Goal: Information Seeking & Learning: Find specific fact

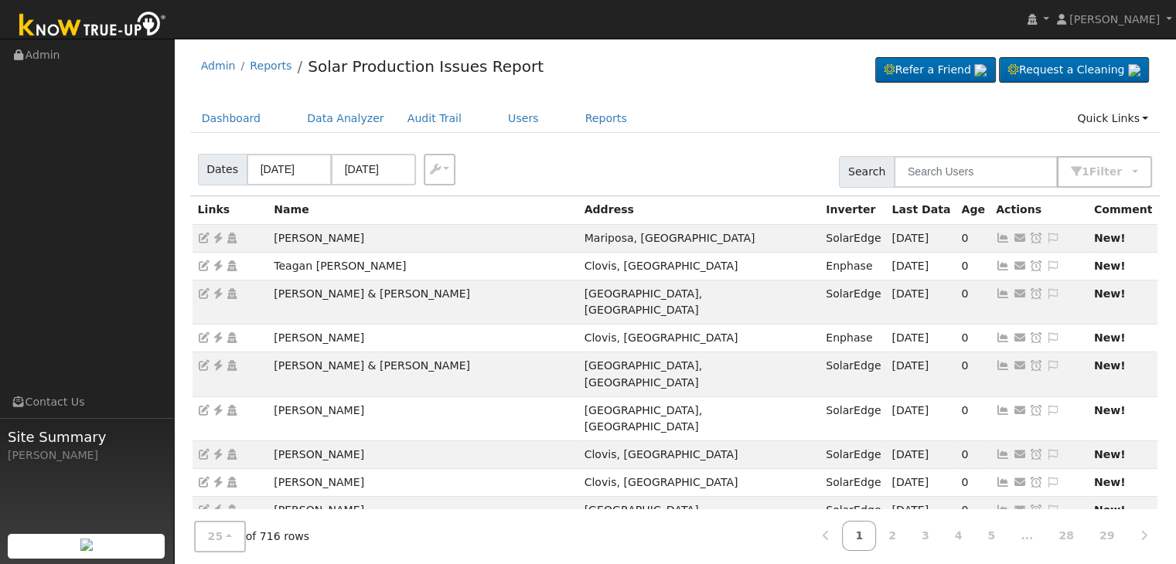
click at [667, 141] on div "Dashboard Data Analyzer Audit Trail Users Reports Quick Links Quick Add Quick C…" at bounding box center [675, 126] width 970 height 44
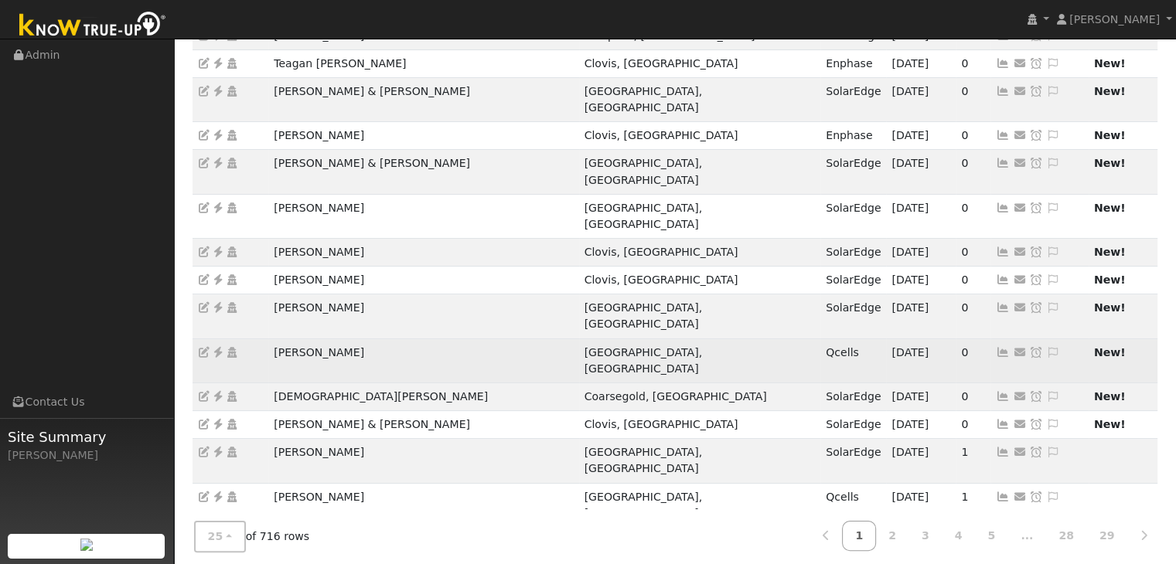
scroll to position [232, 0]
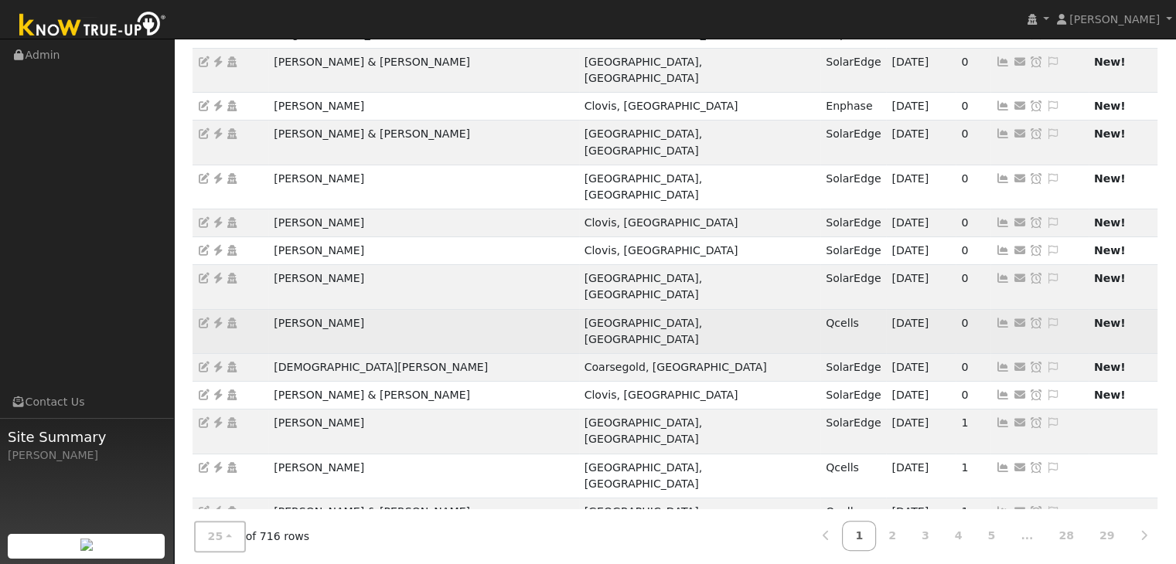
click at [217, 318] on icon at bounding box center [218, 323] width 14 height 11
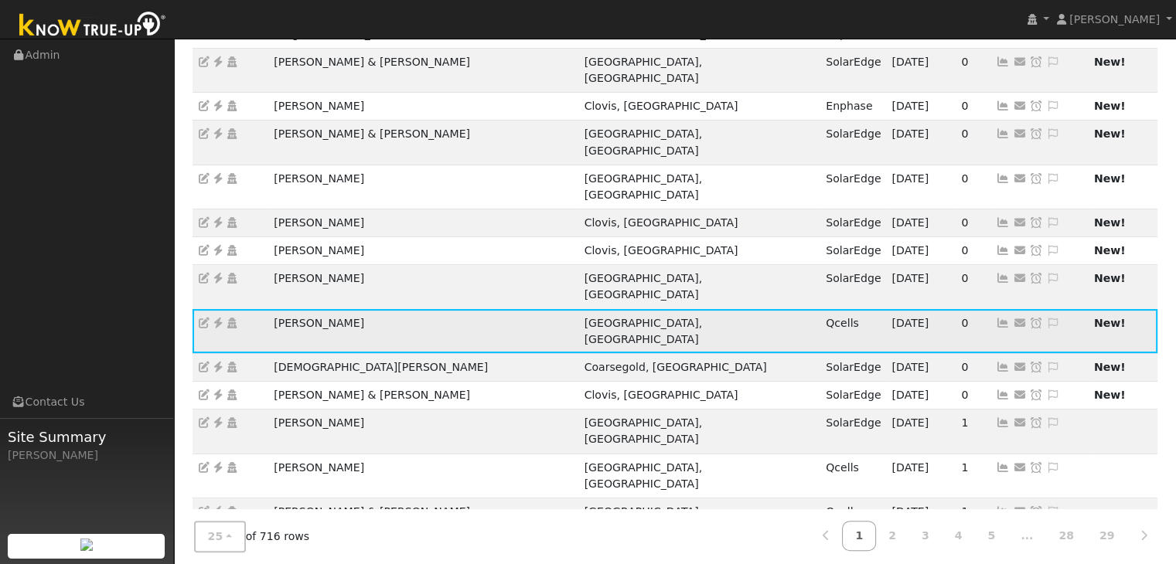
click at [1046, 318] on icon at bounding box center [1053, 323] width 14 height 11
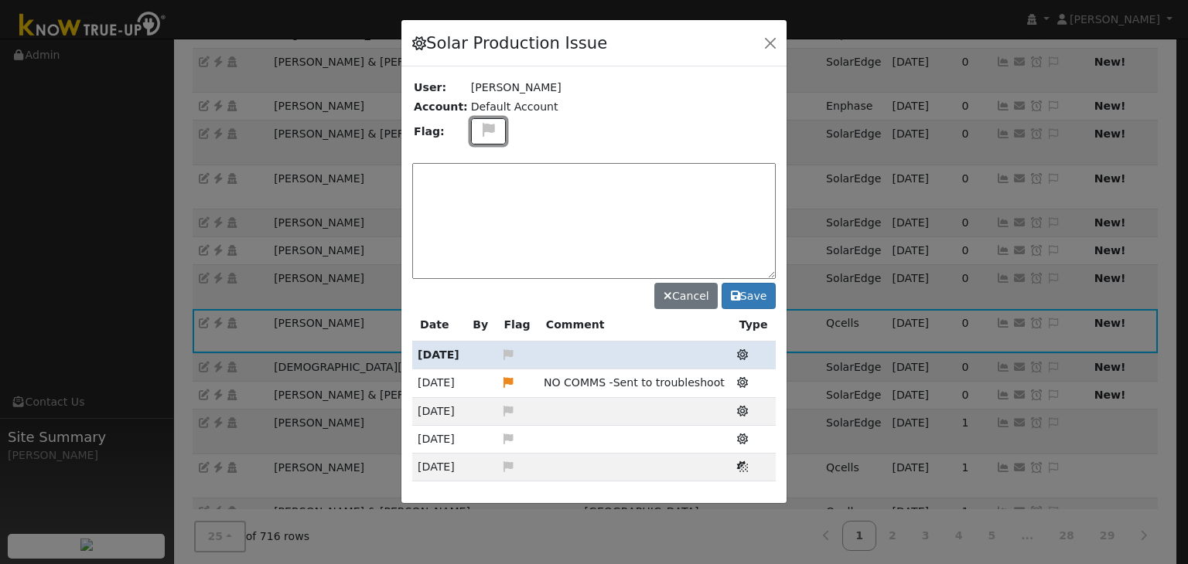
click at [481, 125] on icon at bounding box center [488, 130] width 18 height 14
click at [479, 197] on icon at bounding box center [488, 204] width 18 height 14
click at [464, 182] on textarea at bounding box center [593, 221] width 363 height 116
type textarea "NO COMMS. Case Made (MP). 8/20"
click at [756, 295] on button "Save" at bounding box center [748, 296] width 54 height 26
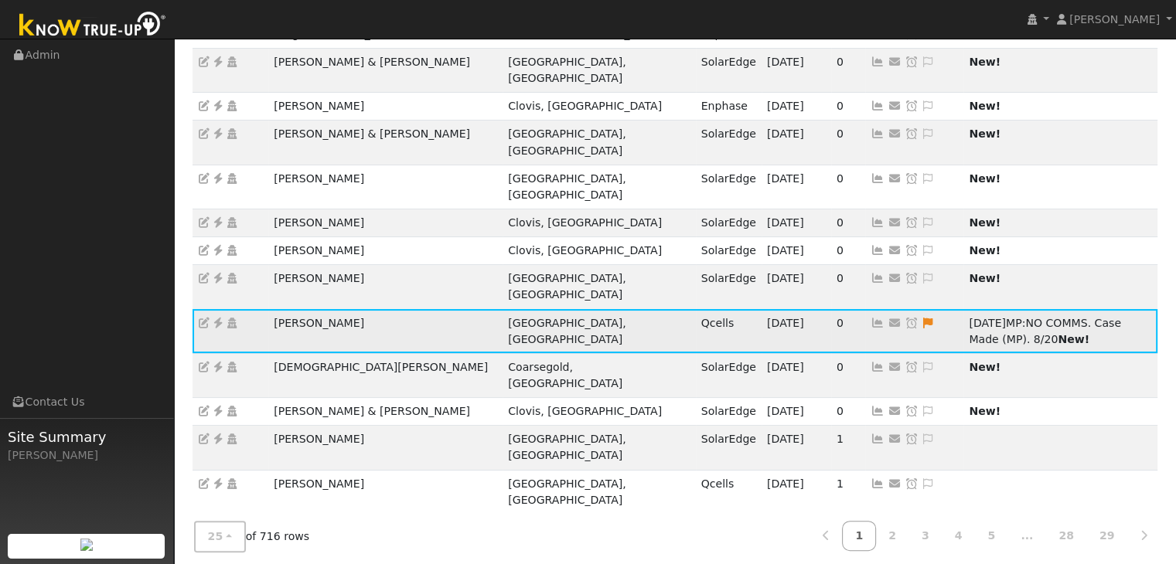
click at [905, 318] on icon at bounding box center [912, 323] width 14 height 11
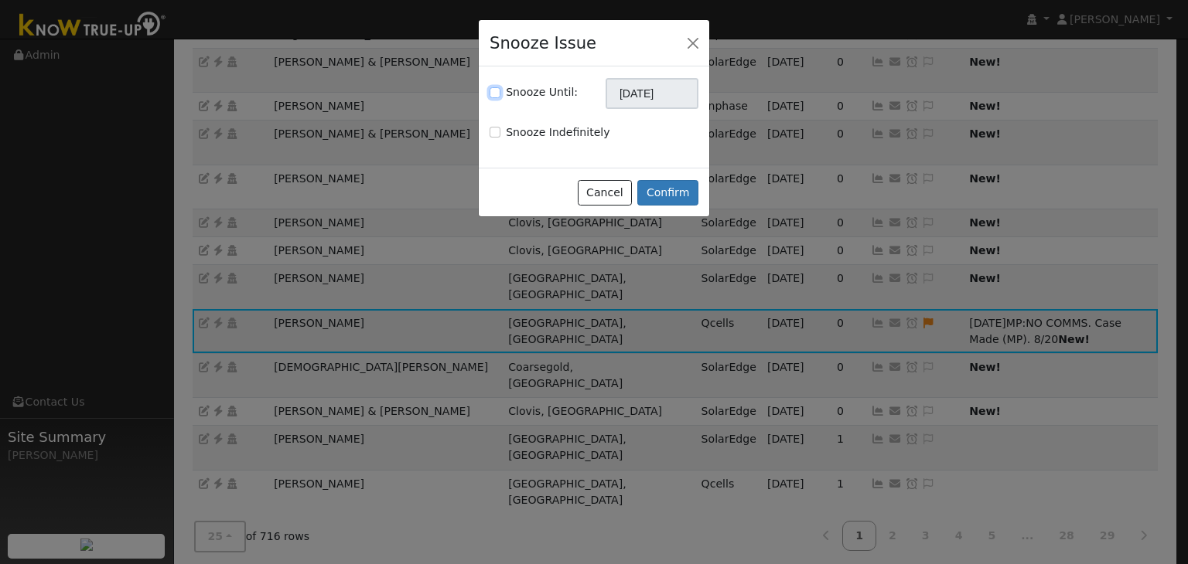
click at [495, 97] on input "Snooze Until:" at bounding box center [494, 92] width 11 height 11
checkbox input "true"
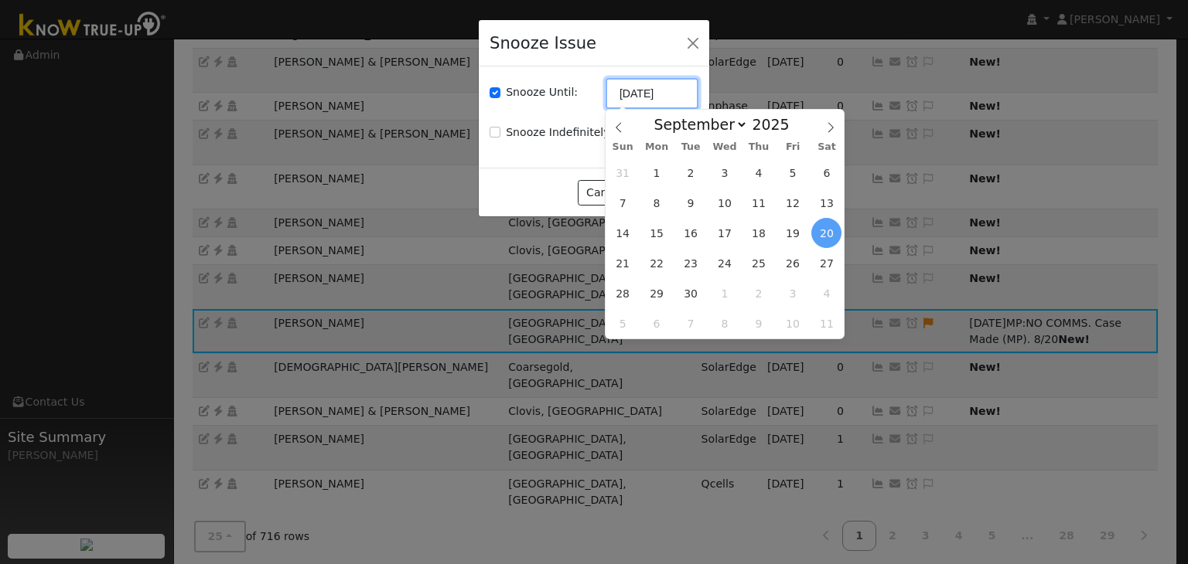
click at [660, 90] on input "[DATE]" at bounding box center [651, 93] width 93 height 31
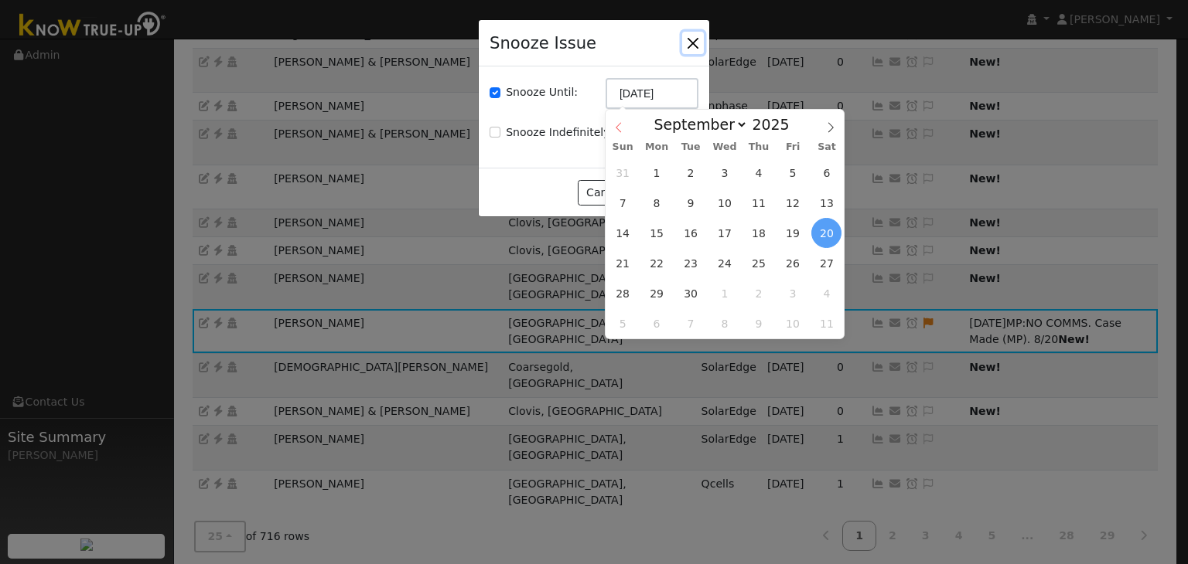
click at [616, 128] on icon at bounding box center [617, 128] width 5 height 10
select select "7"
click at [723, 285] on span "27" at bounding box center [725, 293] width 30 height 30
type input "08/27/2025"
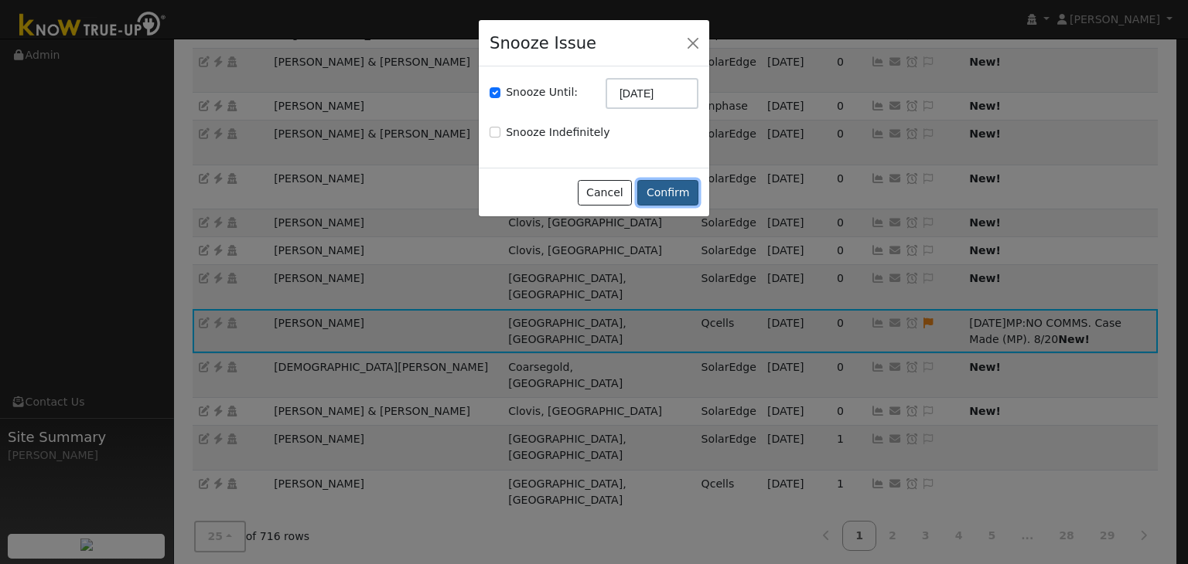
click at [674, 188] on button "Confirm" at bounding box center [667, 193] width 61 height 26
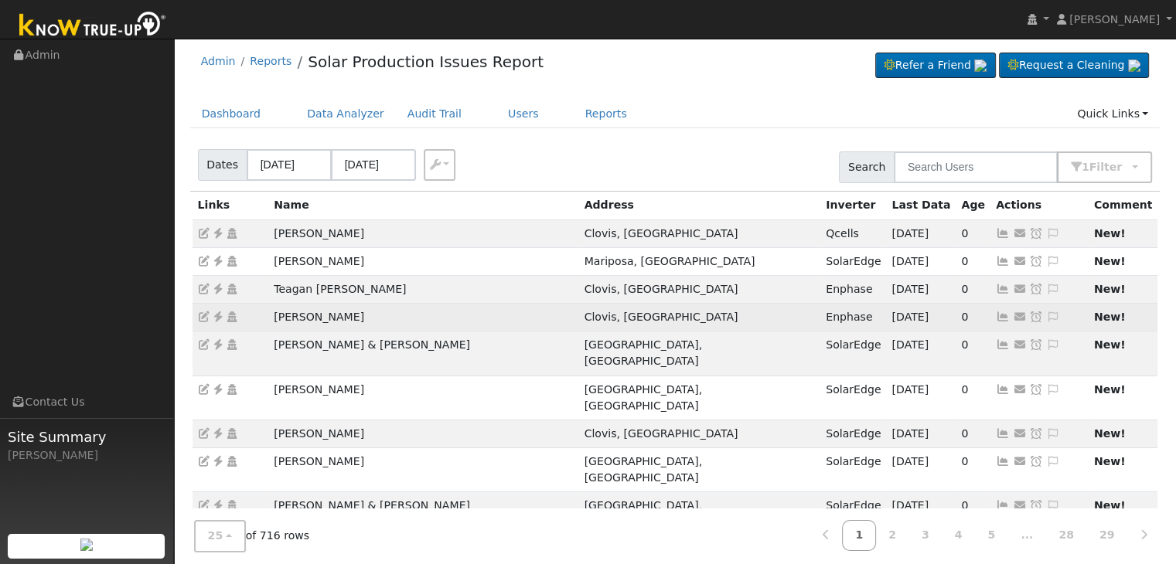
scroll to position [0, 0]
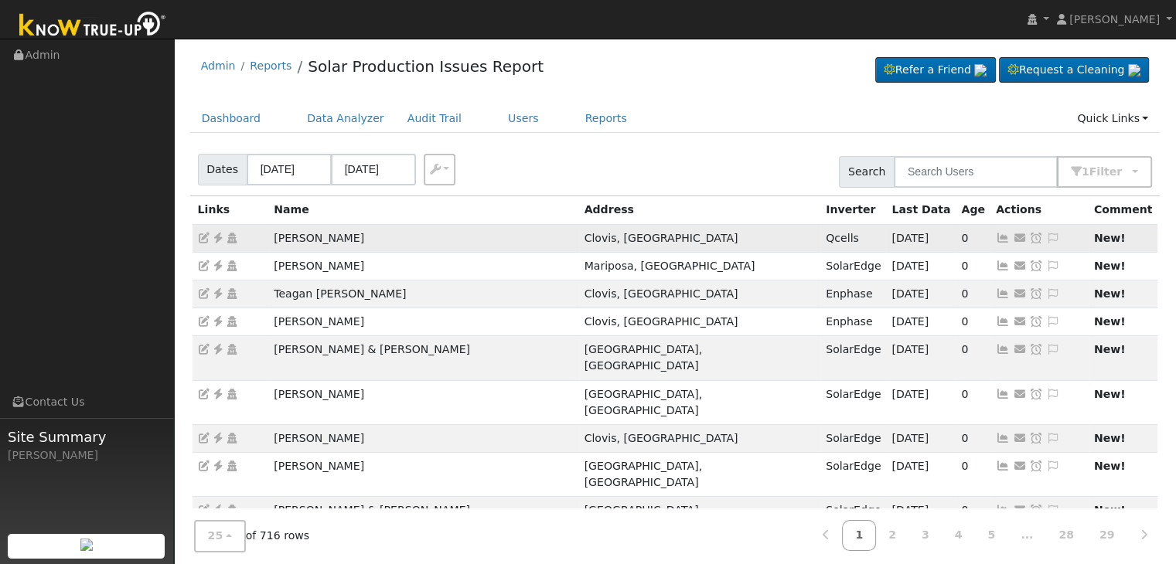
drag, startPoint x: 268, startPoint y: 238, endPoint x: 356, endPoint y: 227, distance: 88.9
click at [356, 227] on td "Melisa Spolini" at bounding box center [423, 238] width 310 height 28
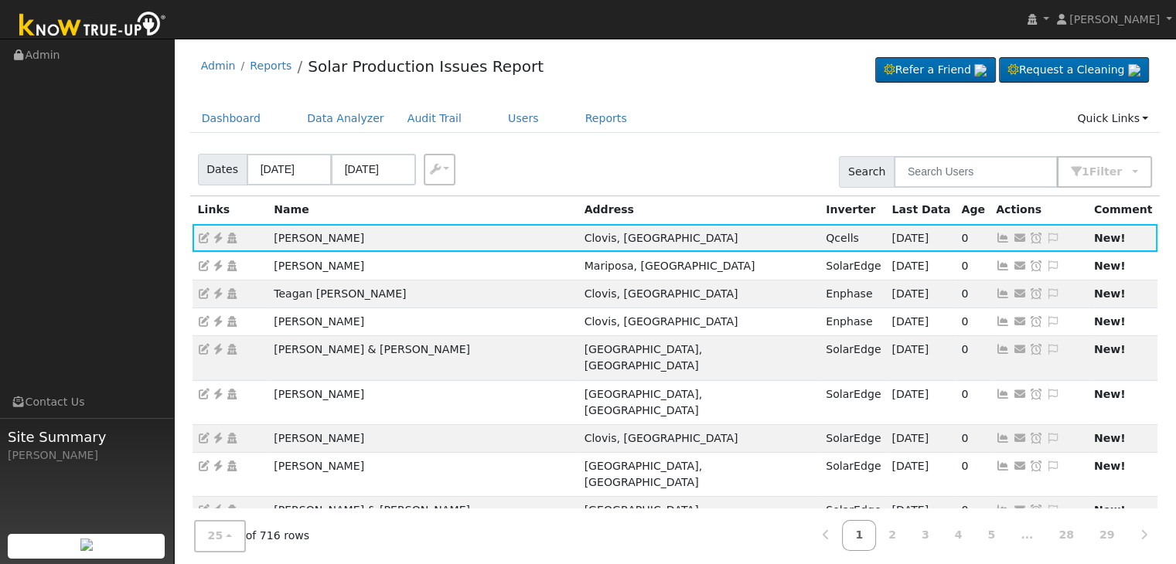
click at [612, 146] on div "Dates 08/18/2025 08/20/2025 Export CSV Search 1 Filter Include Leads Include No…" at bounding box center [675, 169] width 976 height 53
drag, startPoint x: 1018, startPoint y: 237, endPoint x: 948, endPoint y: 190, distance: 84.7
click at [1046, 237] on icon at bounding box center [1053, 238] width 14 height 11
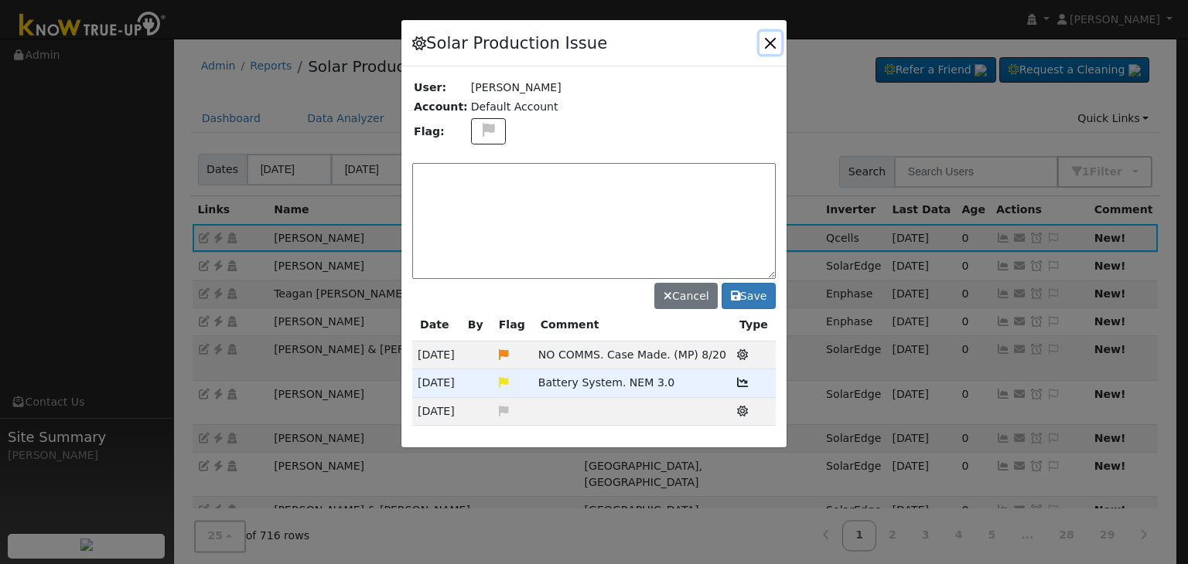
click at [772, 39] on button "button" at bounding box center [770, 43] width 22 height 22
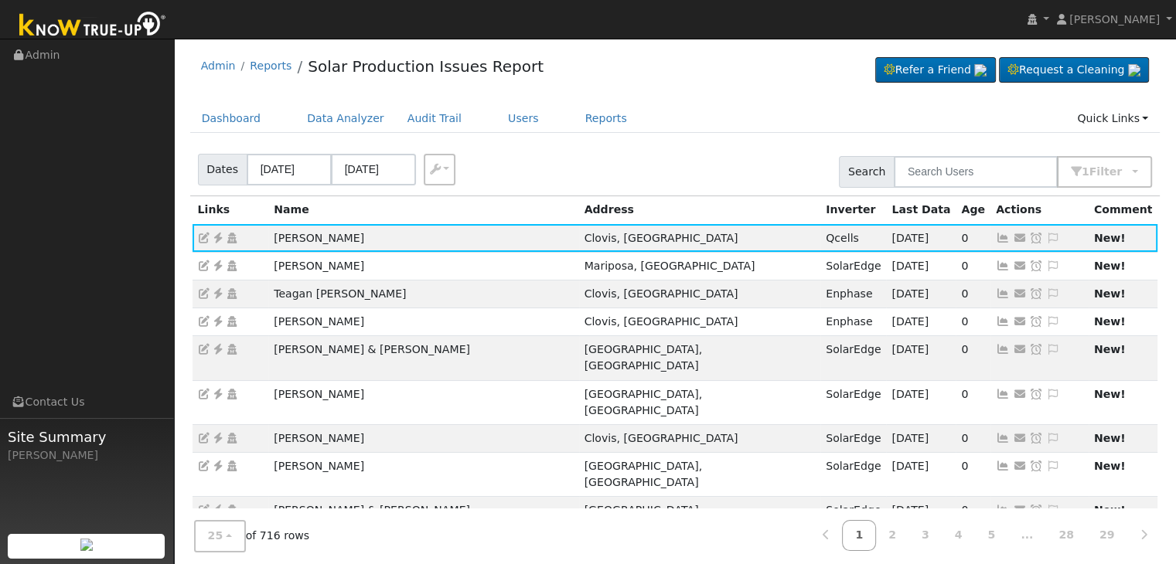
drag, startPoint x: 1022, startPoint y: 235, endPoint x: 996, endPoint y: 236, distance: 26.3
click at [1046, 235] on icon at bounding box center [1053, 238] width 14 height 11
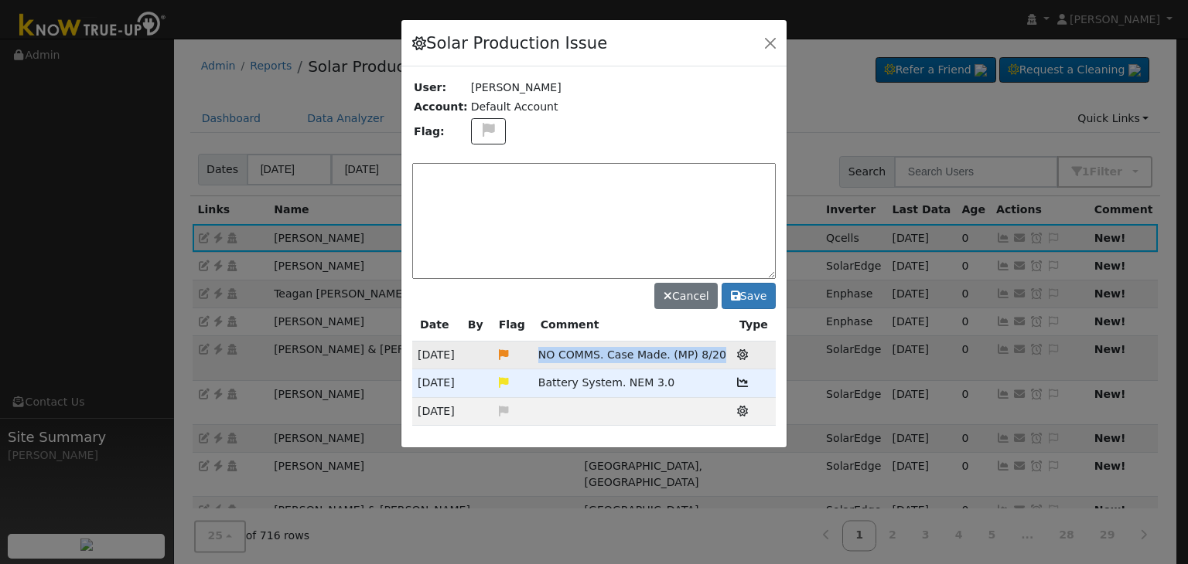
drag, startPoint x: 544, startPoint y: 356, endPoint x: 717, endPoint y: 354, distance: 172.4
click at [717, 354] on td "NO COMMS. Case Made. (MP) 8/20" at bounding box center [632, 356] width 199 height 28
copy span "NO COMMS. Case Made. (MP) 8/20"
click at [456, 180] on textarea at bounding box center [593, 221] width 363 height 116
paste textarea "NO COMMS. Case Made. (MP) 8/20"
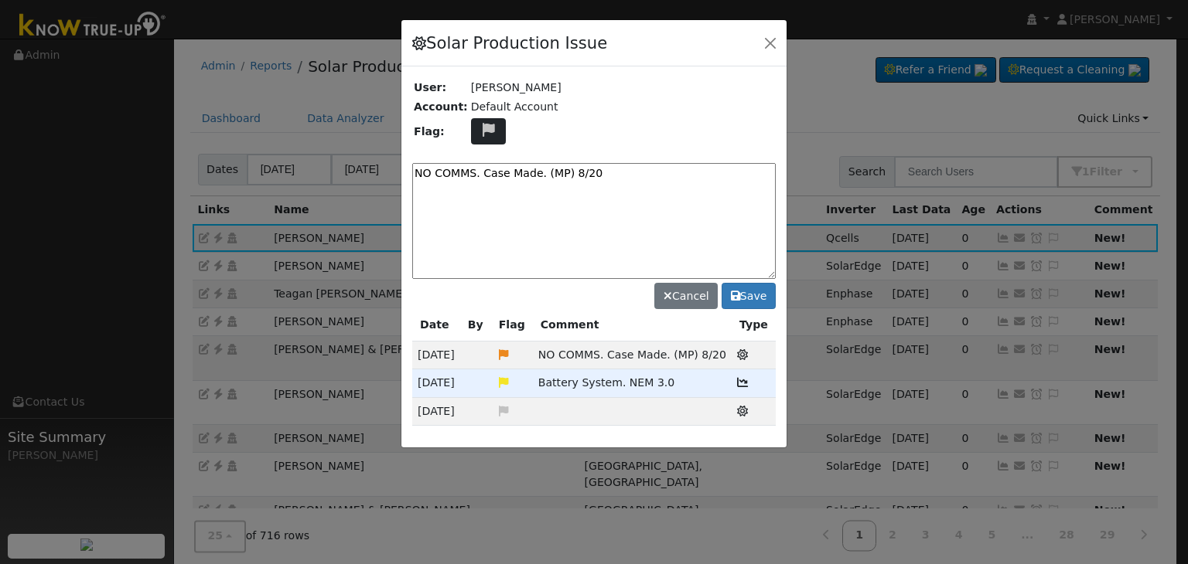
type textarea "NO COMMS. Case Made. (MP) 8/20"
click at [479, 127] on icon at bounding box center [488, 130] width 18 height 14
click at [479, 197] on icon at bounding box center [488, 204] width 18 height 14
click at [755, 293] on button "Save" at bounding box center [748, 296] width 54 height 26
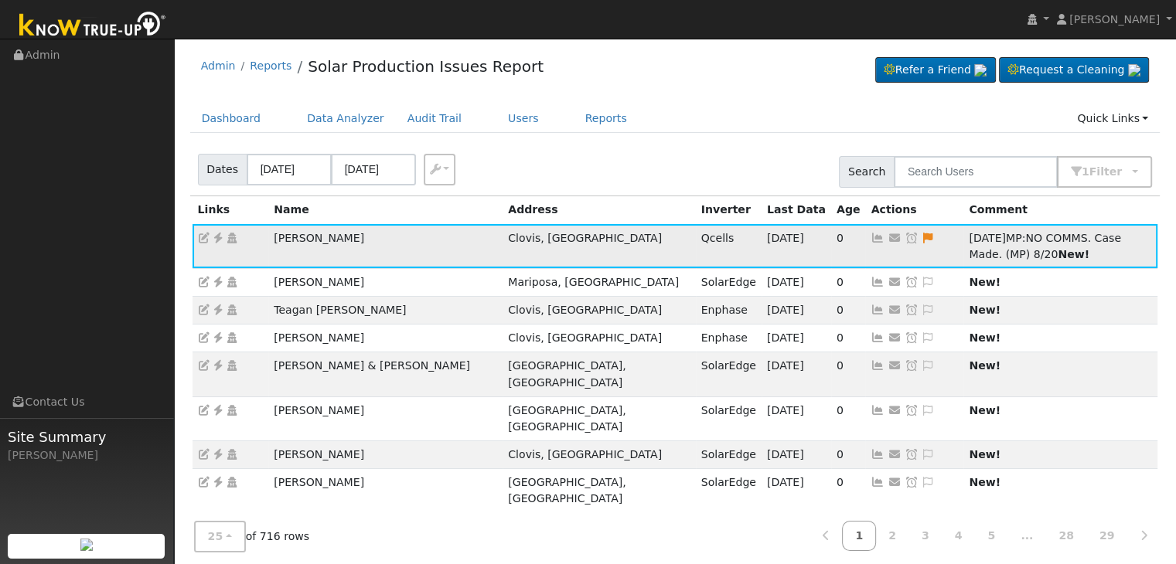
click at [905, 239] on icon at bounding box center [912, 238] width 14 height 11
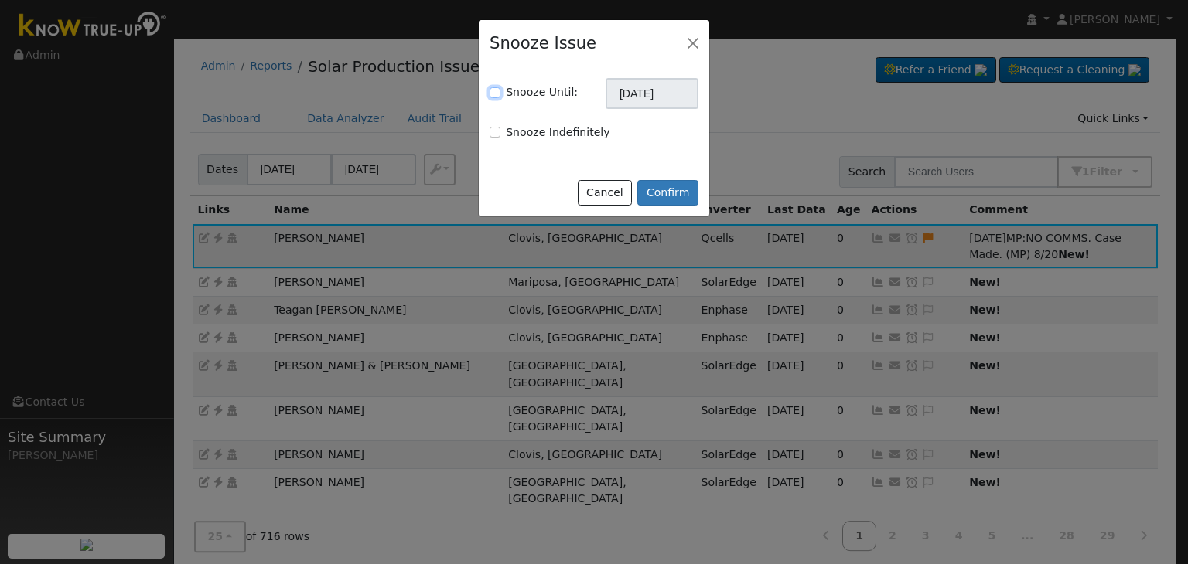
click at [493, 91] on input "Snooze Until:" at bounding box center [494, 92] width 11 height 11
checkbox input "true"
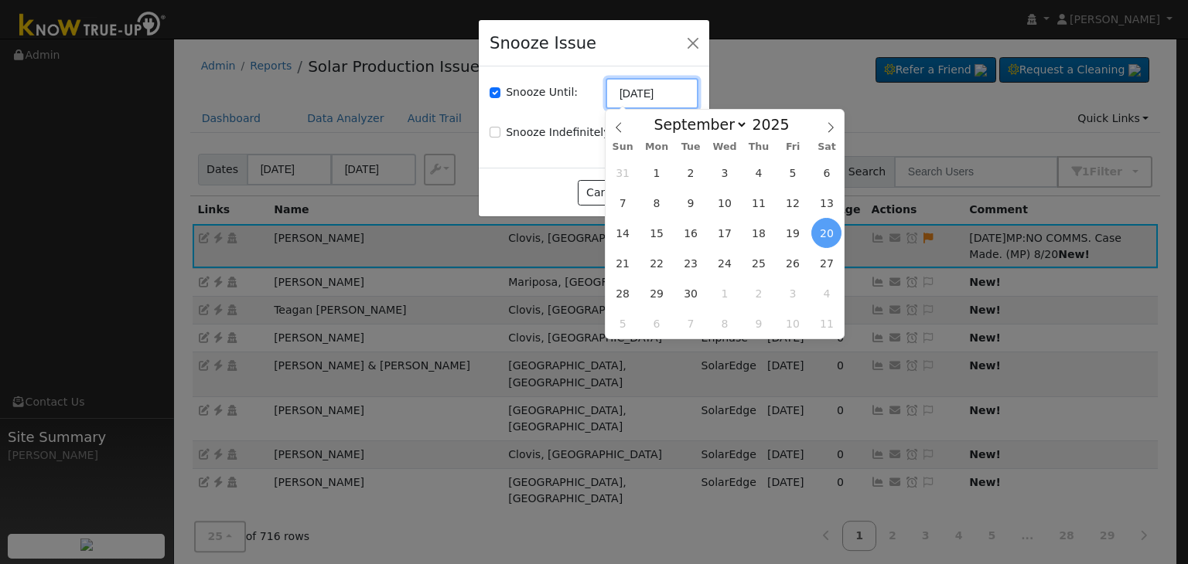
click at [656, 90] on input "[DATE]" at bounding box center [651, 93] width 93 height 31
click at [615, 131] on icon at bounding box center [618, 127] width 11 height 11
select select "7"
click at [729, 295] on span "27" at bounding box center [725, 293] width 30 height 30
type input "08/27/2025"
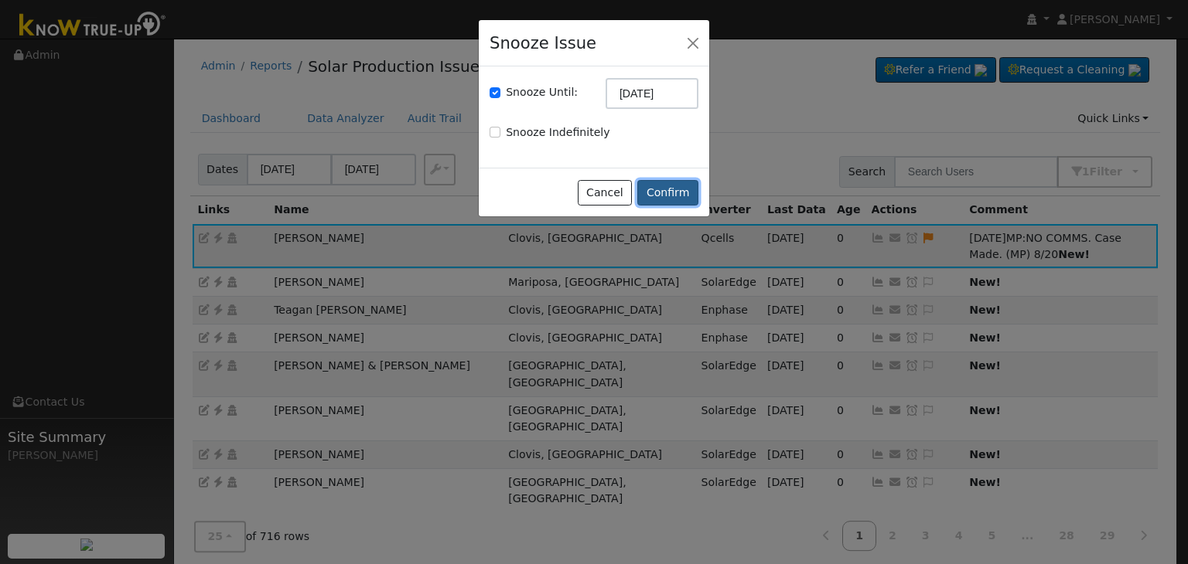
click at [662, 197] on button "Confirm" at bounding box center [667, 193] width 61 height 26
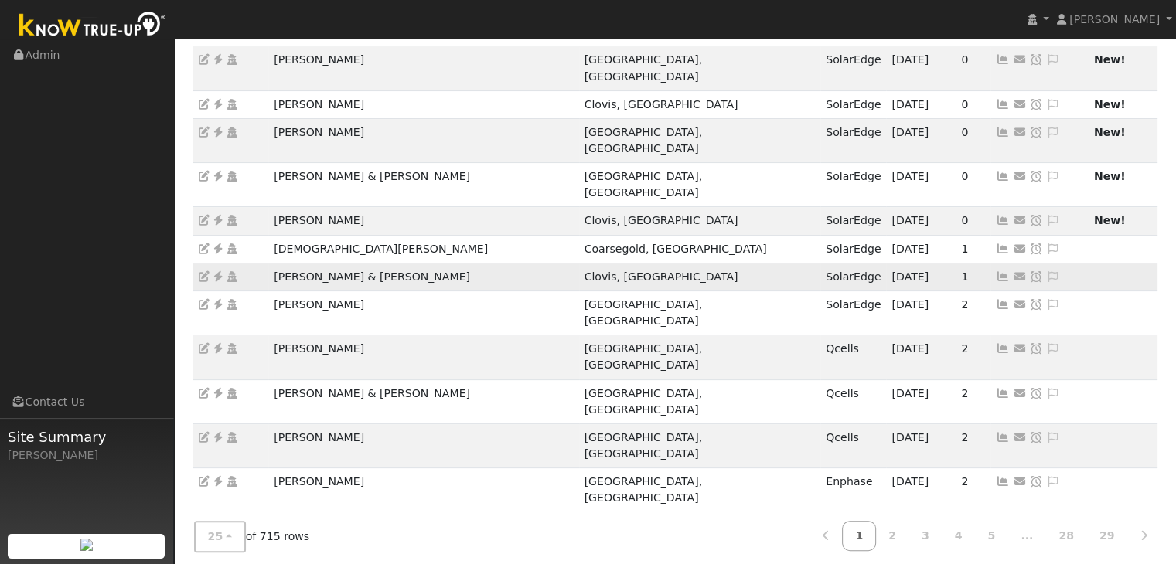
scroll to position [309, 0]
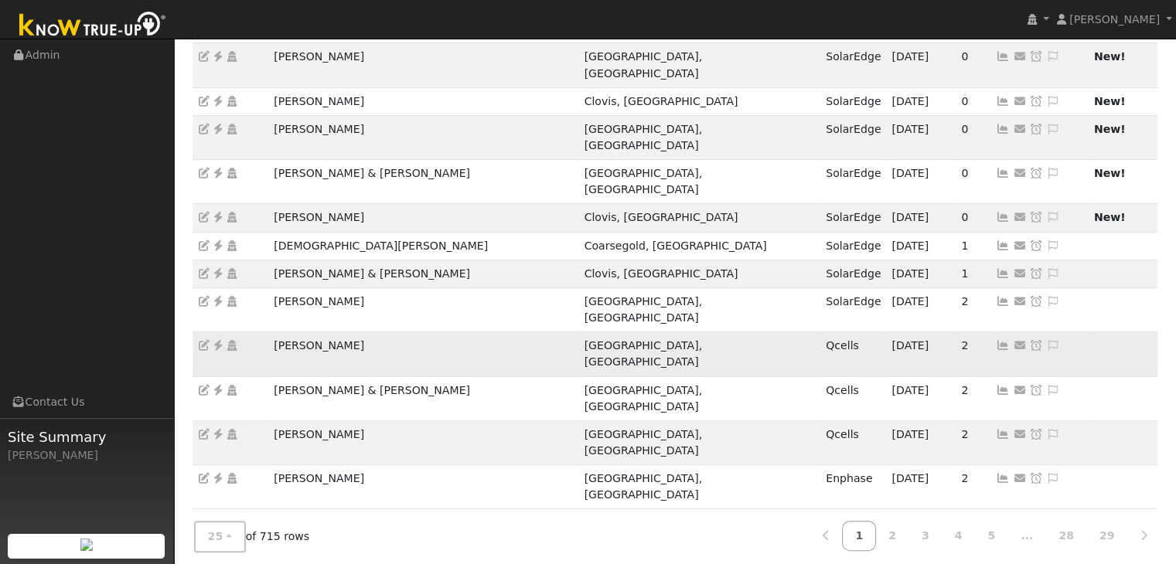
click at [216, 340] on icon at bounding box center [218, 345] width 14 height 11
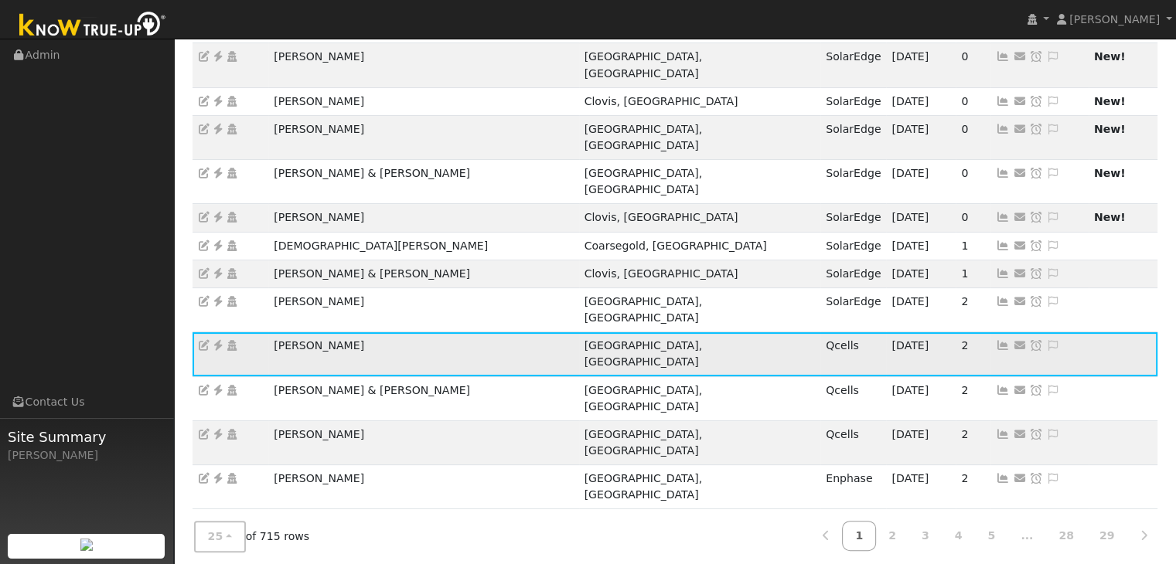
click at [1046, 340] on icon at bounding box center [1053, 345] width 14 height 11
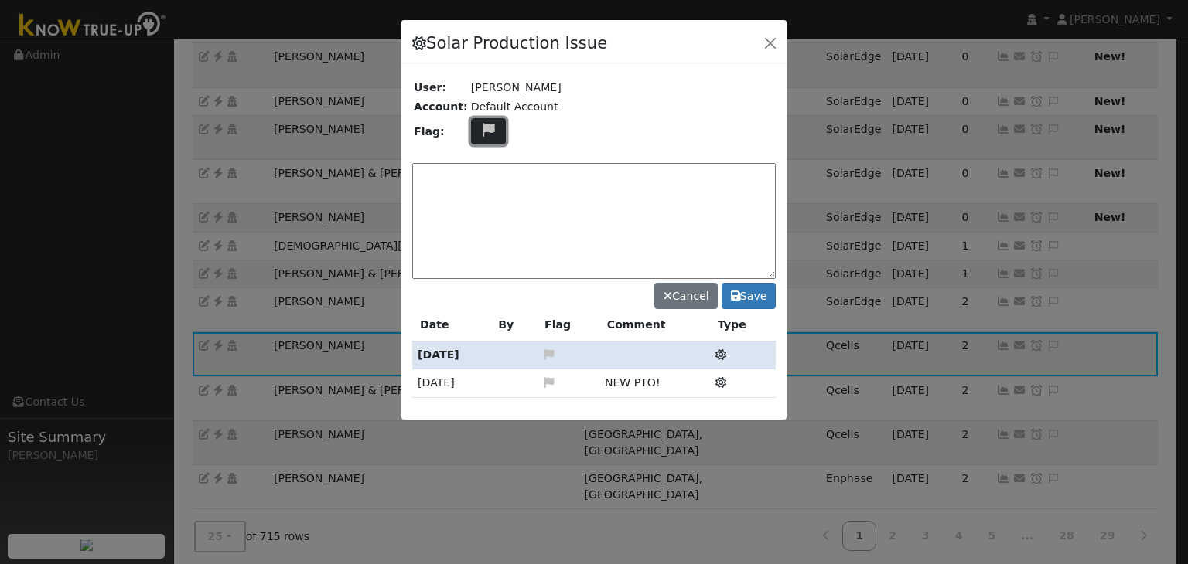
click at [484, 132] on icon at bounding box center [488, 130] width 18 height 14
click at [479, 199] on icon at bounding box center [488, 204] width 18 height 14
click at [465, 171] on textarea at bounding box center [593, 221] width 363 height 116
type textarea "NO COMMS. Case made. (MP) 8/20"
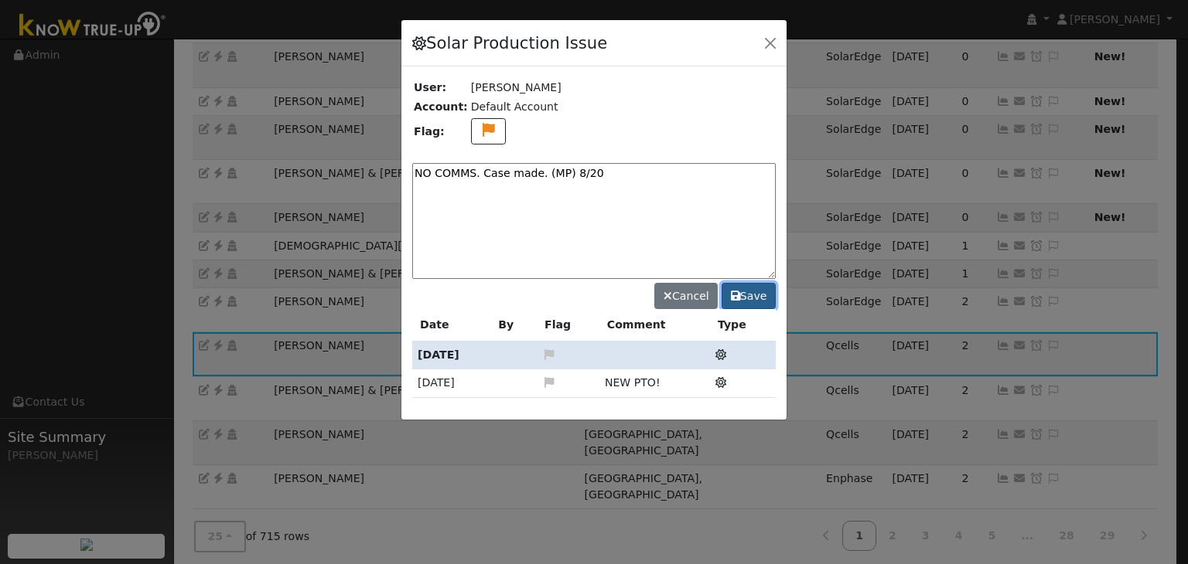
click at [750, 298] on button "Save" at bounding box center [748, 296] width 54 height 26
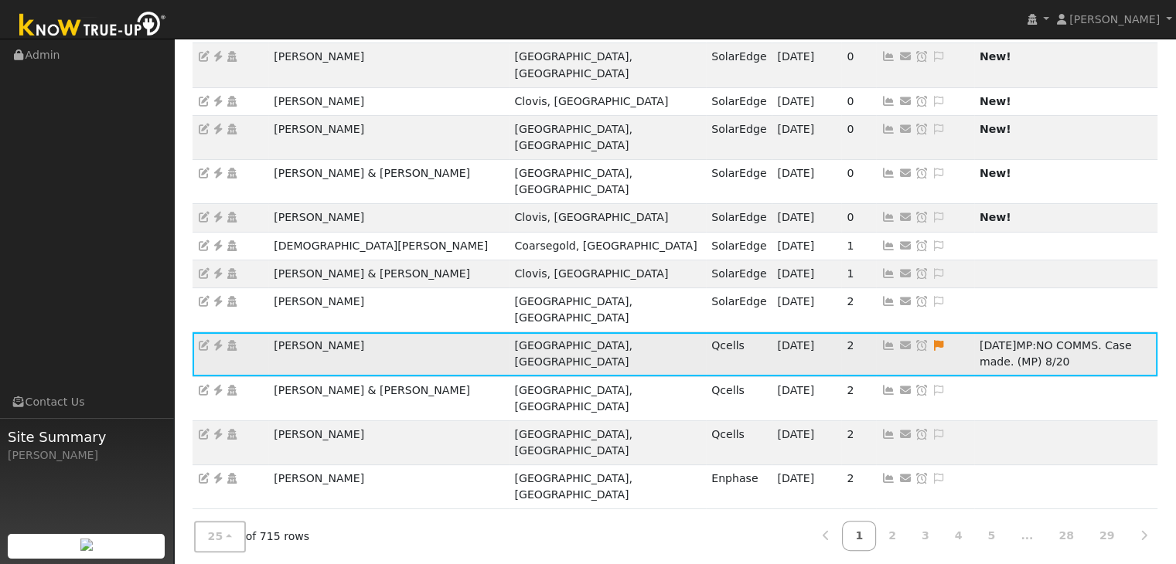
click at [915, 340] on icon at bounding box center [922, 345] width 14 height 11
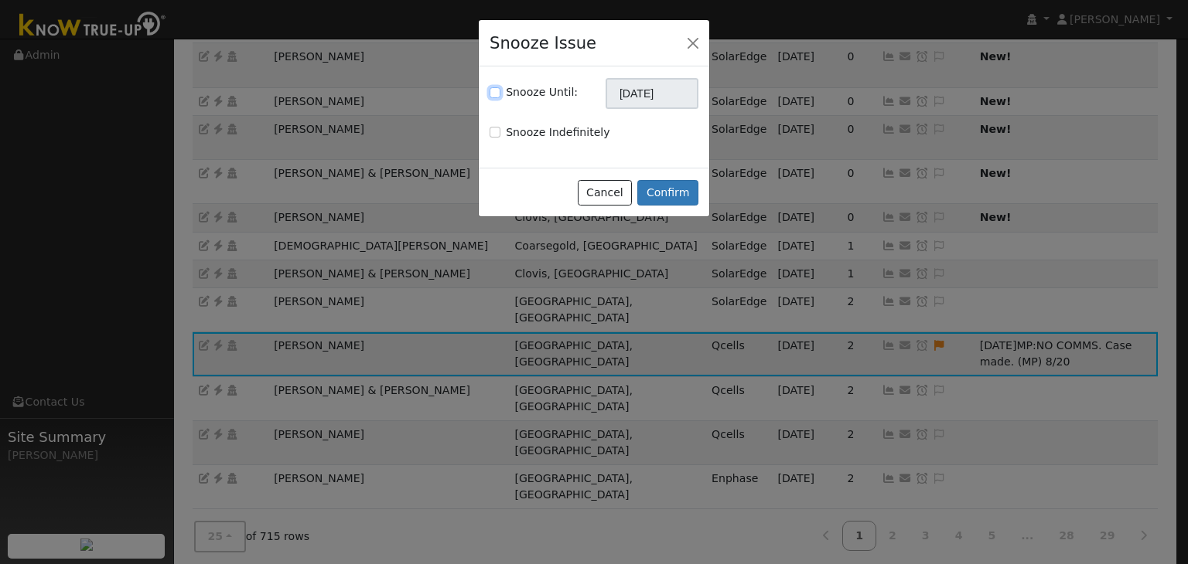
click at [498, 88] on input "Snooze Until:" at bounding box center [494, 92] width 11 height 11
checkbox input "true"
click at [665, 100] on input "[DATE]" at bounding box center [651, 93] width 93 height 31
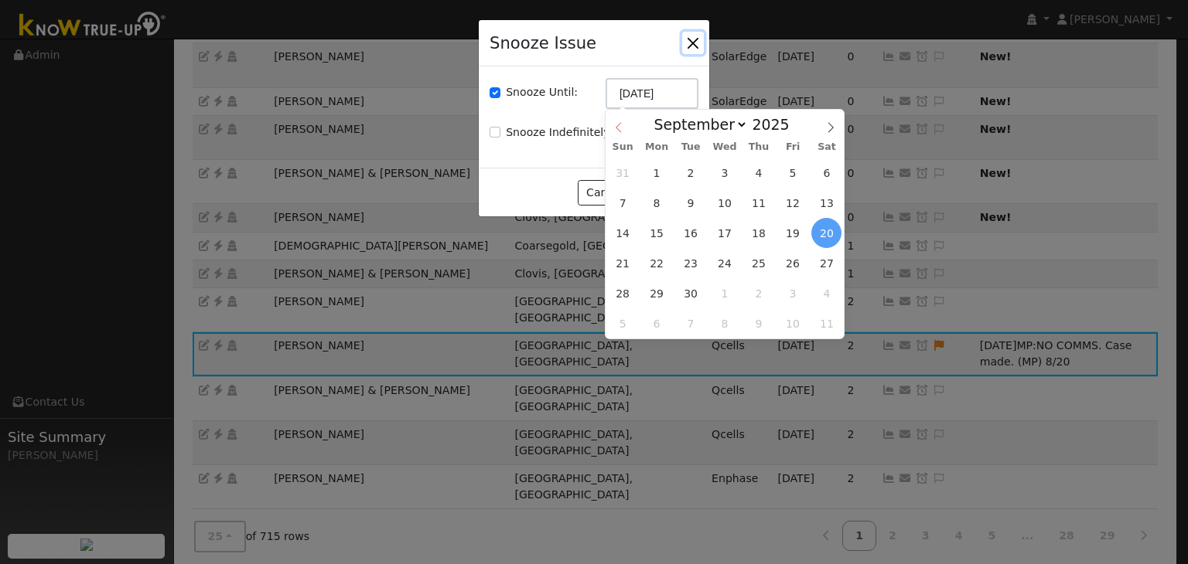
click at [616, 129] on icon at bounding box center [617, 128] width 5 height 10
select select "7"
click at [721, 298] on span "27" at bounding box center [725, 293] width 30 height 30
type input "08/27/2025"
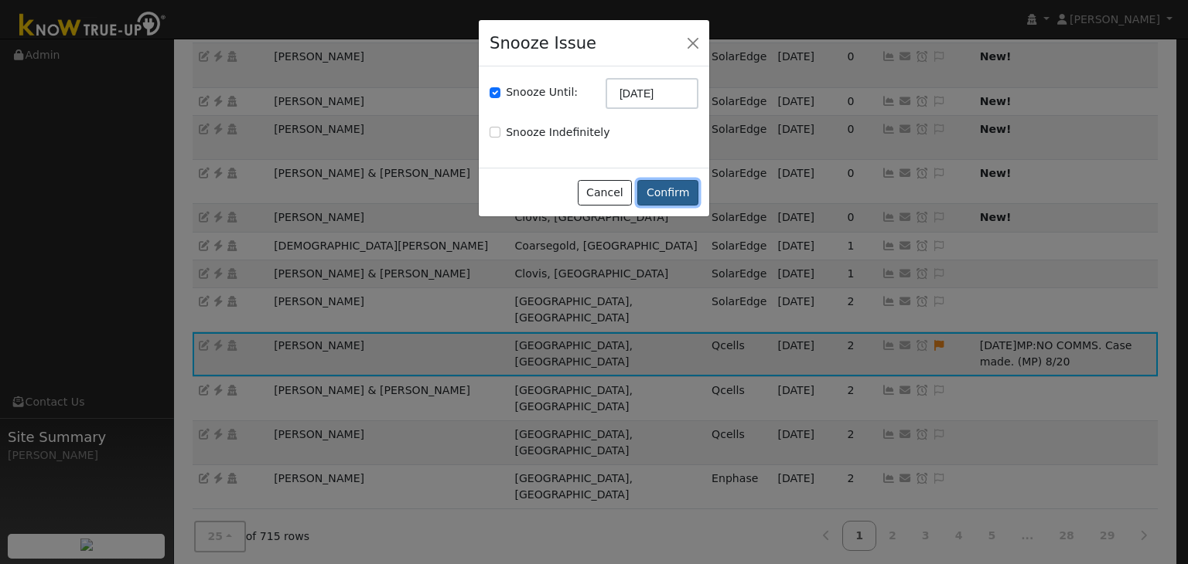
click at [671, 193] on button "Confirm" at bounding box center [667, 193] width 61 height 26
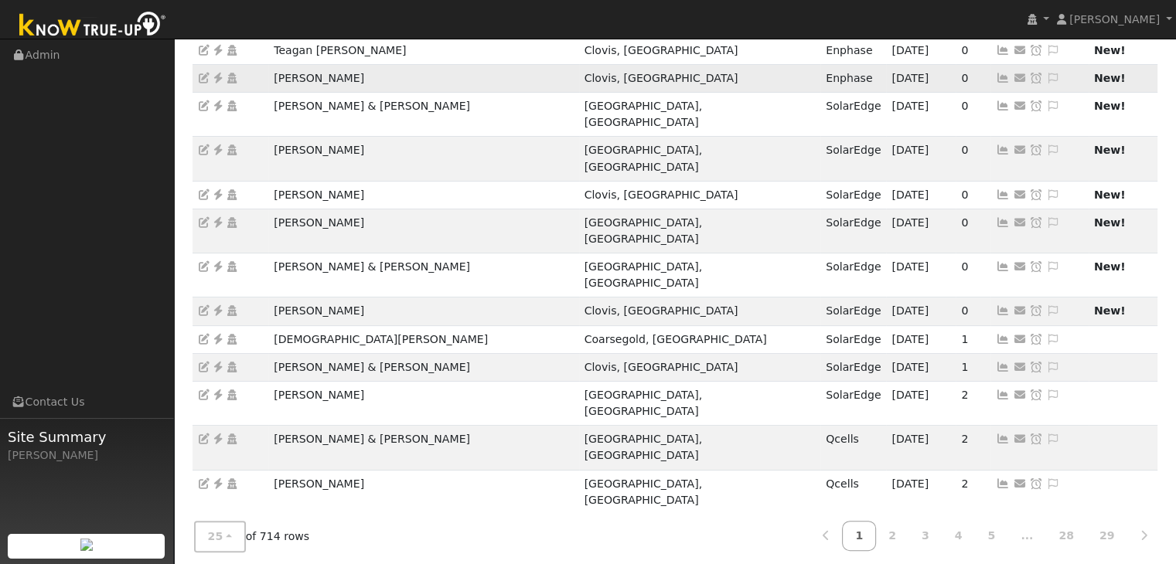
scroll to position [232, 0]
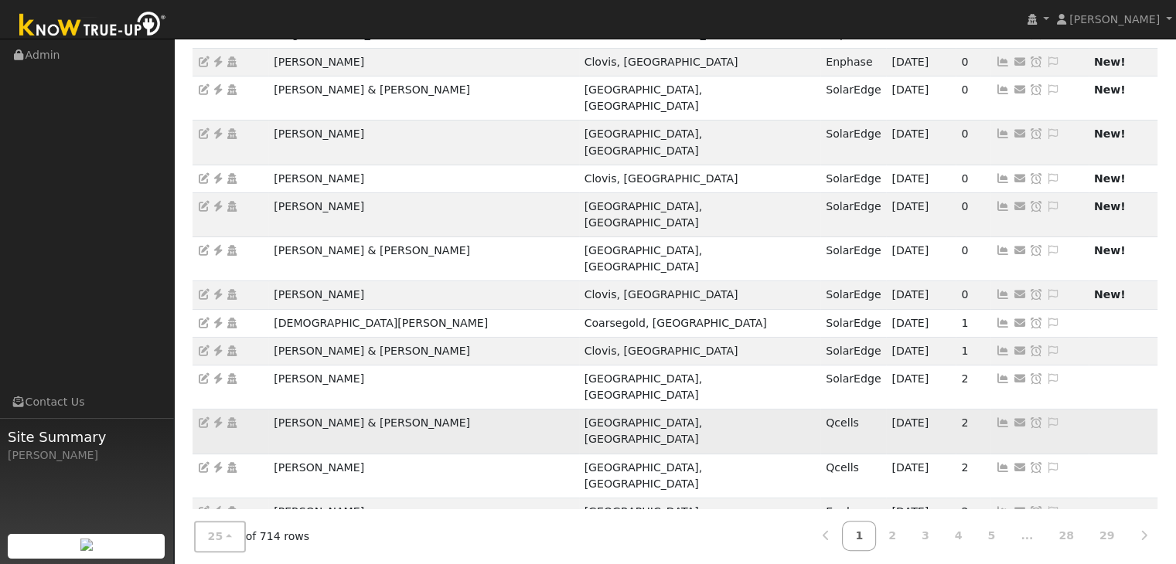
click at [219, 418] on icon at bounding box center [218, 423] width 14 height 11
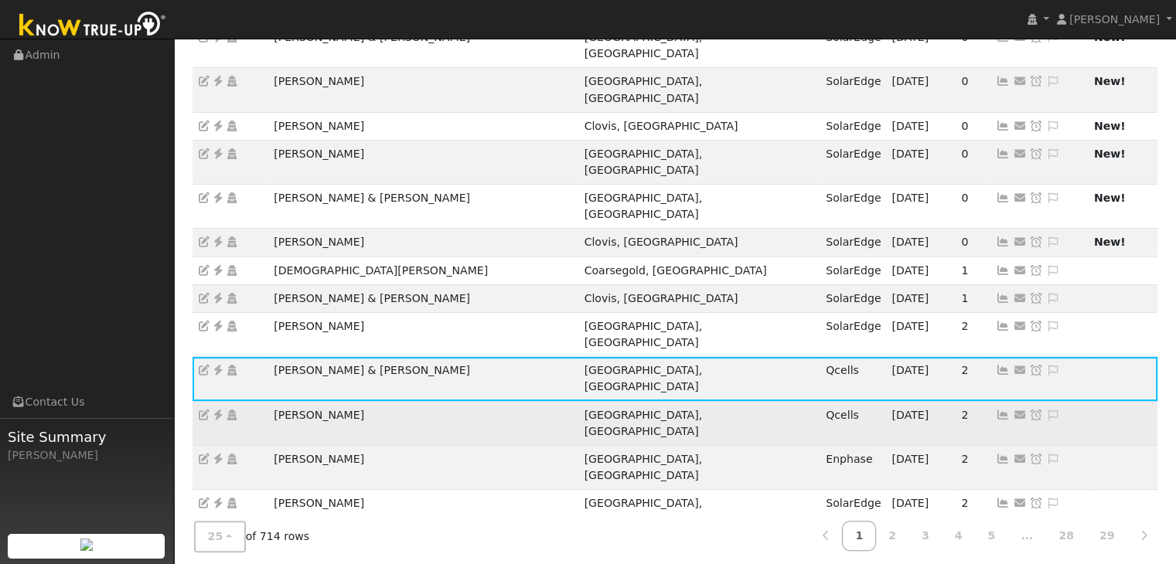
scroll to position [275, 0]
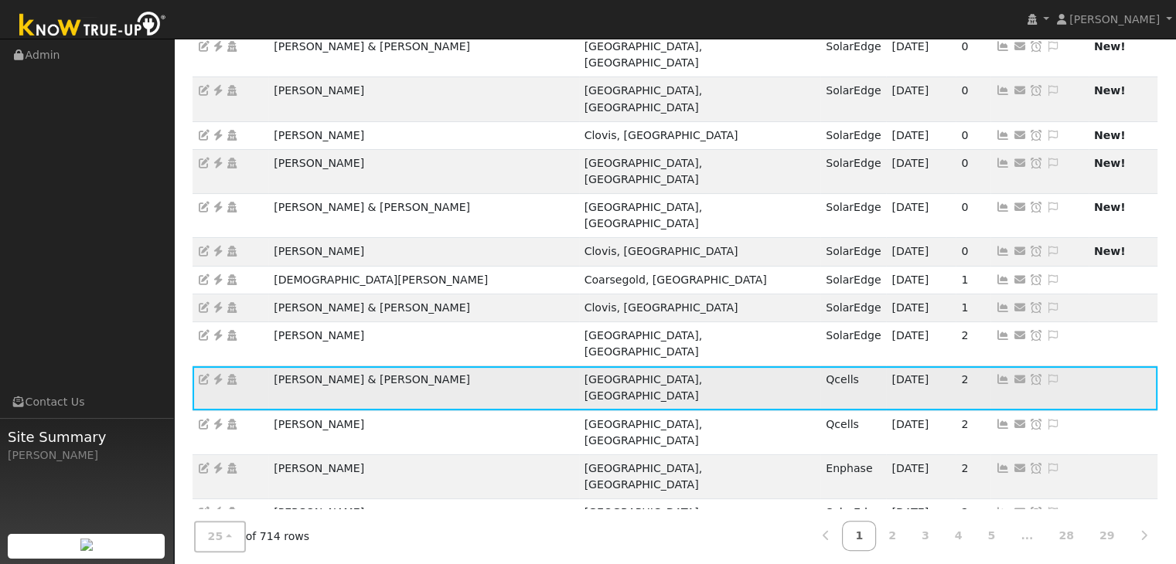
click at [1046, 374] on icon at bounding box center [1053, 379] width 14 height 11
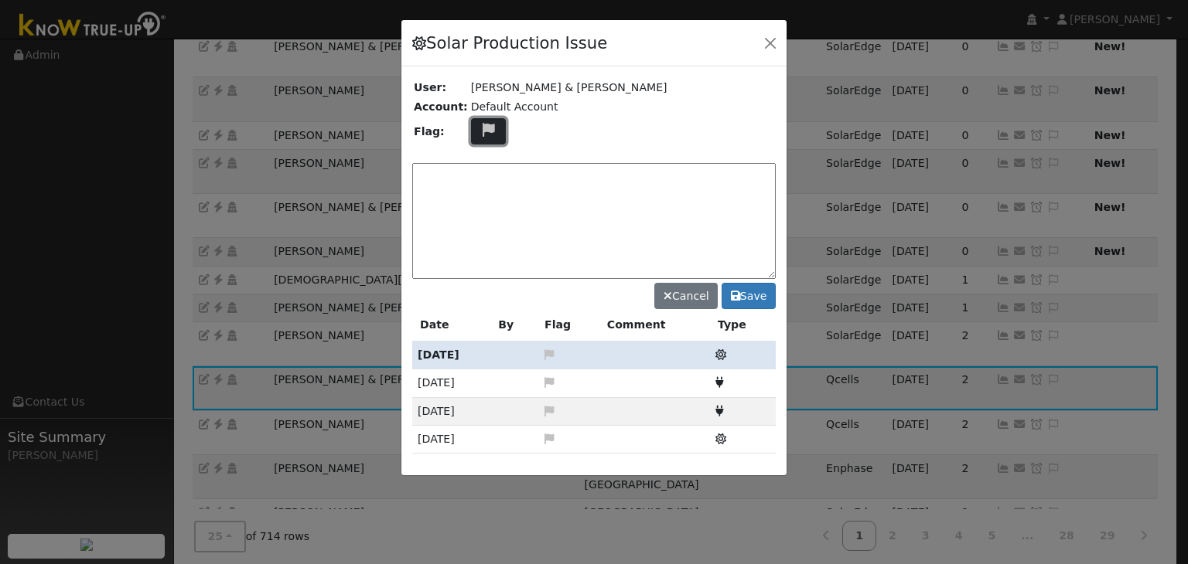
click at [479, 131] on icon at bounding box center [488, 130] width 18 height 14
click at [479, 199] on icon at bounding box center [488, 204] width 18 height 14
click at [483, 179] on textarea at bounding box center [593, 221] width 363 height 116
type textarea "NO COMMS. Case Made. (MP) 8/20"
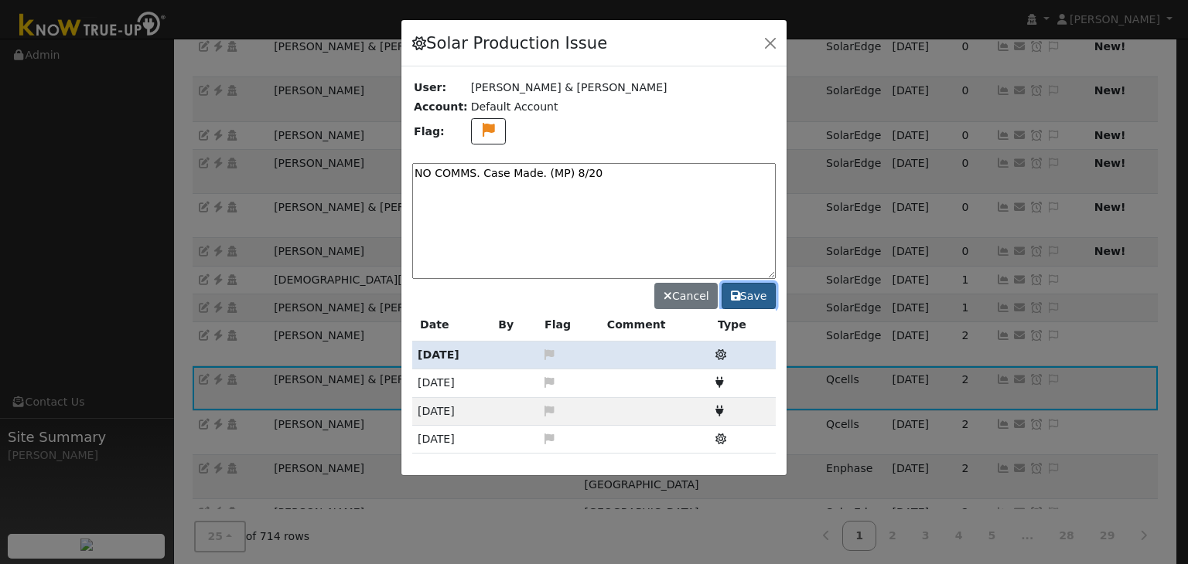
click at [753, 299] on button "Save" at bounding box center [748, 296] width 54 height 26
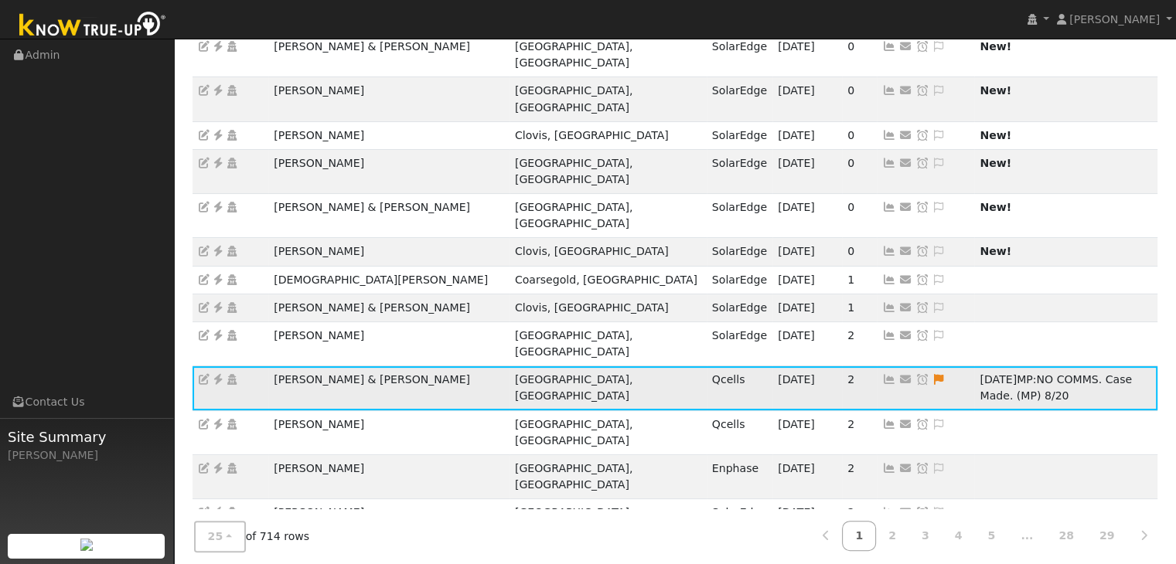
click at [915, 374] on icon at bounding box center [922, 379] width 14 height 11
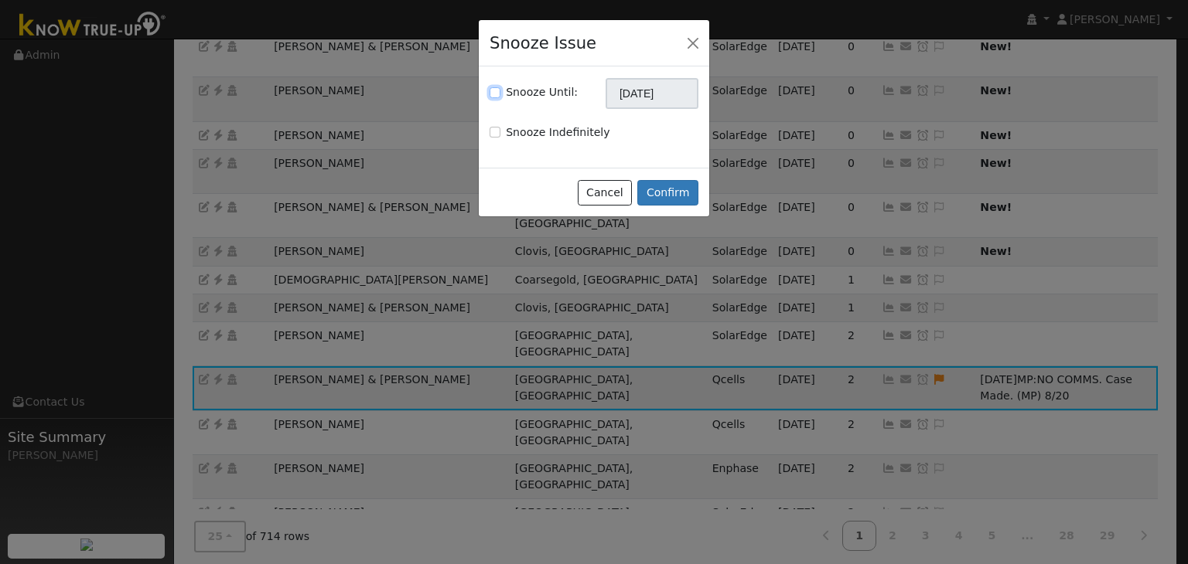
click at [492, 92] on input "Snooze Until:" at bounding box center [494, 92] width 11 height 11
checkbox input "true"
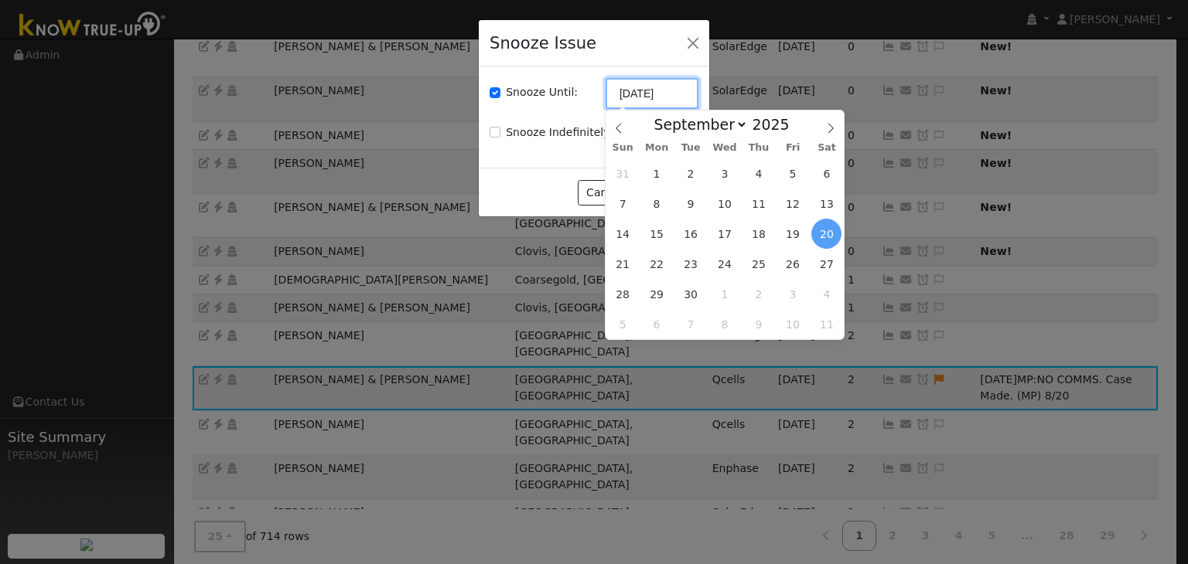
click at [666, 87] on input "[DATE]" at bounding box center [651, 93] width 93 height 31
click at [615, 131] on icon at bounding box center [618, 128] width 11 height 11
select select "7"
click at [732, 291] on span "27" at bounding box center [725, 294] width 30 height 30
type input "08/27/2025"
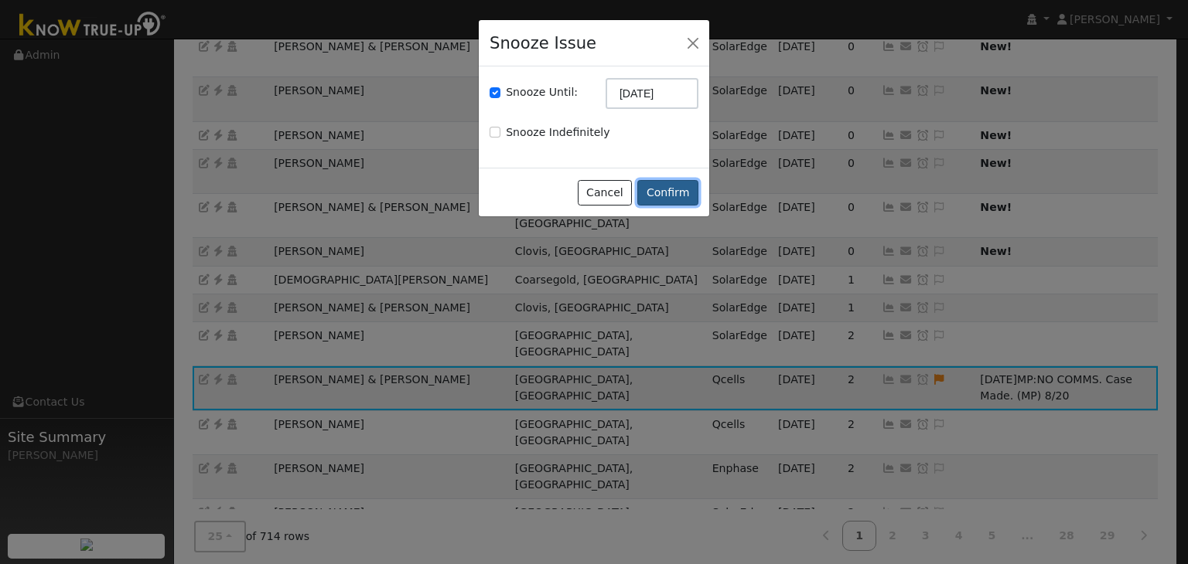
click at [665, 197] on button "Confirm" at bounding box center [667, 193] width 61 height 26
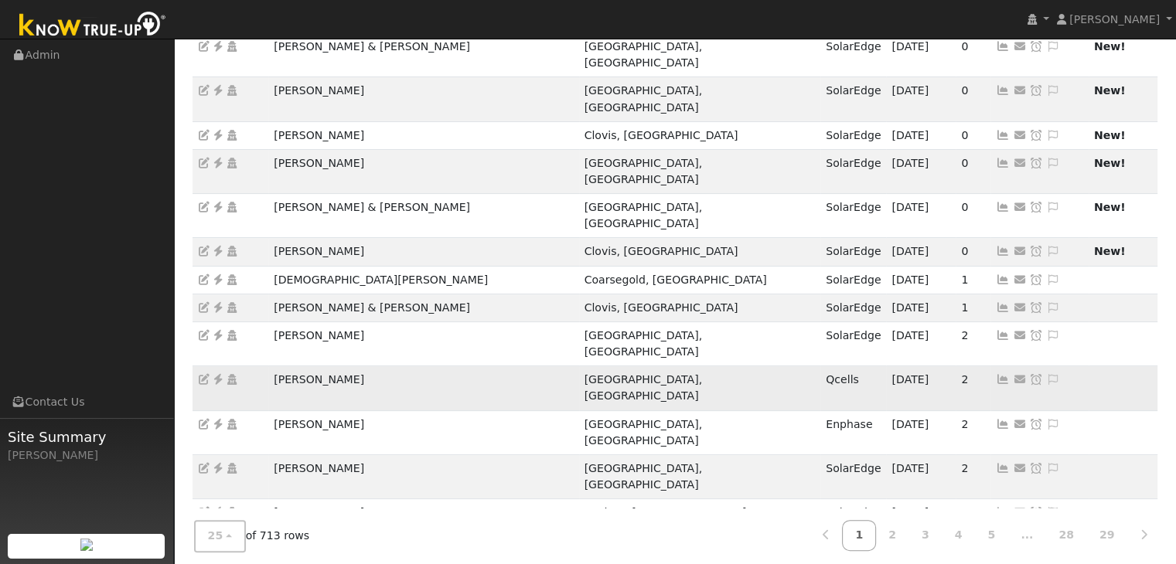
click at [220, 374] on icon at bounding box center [218, 379] width 14 height 11
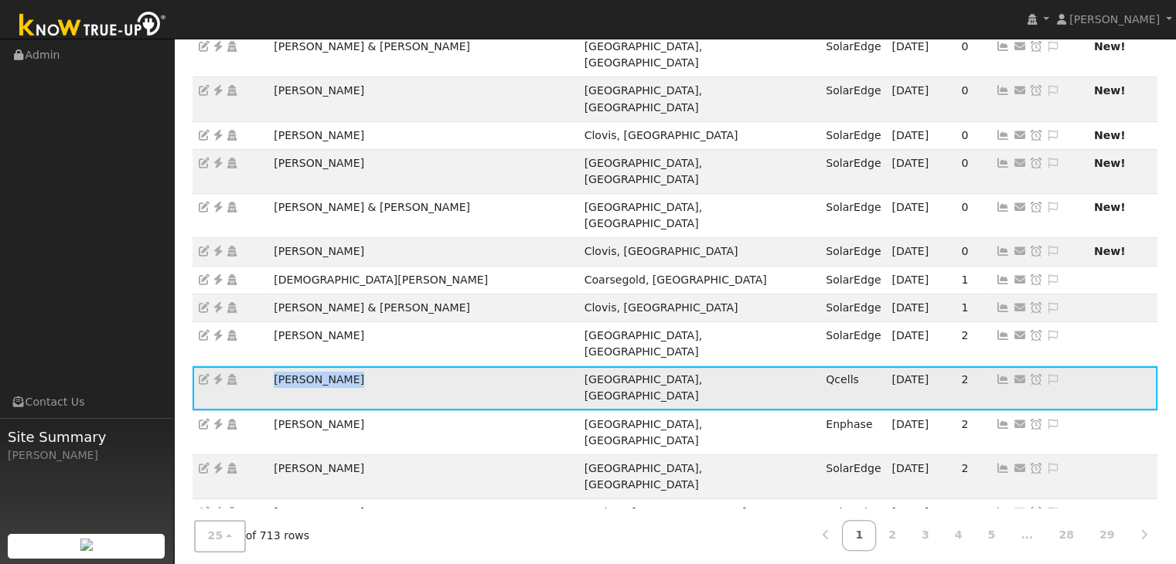
drag, startPoint x: 272, startPoint y: 298, endPoint x: 352, endPoint y: 299, distance: 79.7
click at [352, 366] on td "[PERSON_NAME]" at bounding box center [423, 388] width 310 height 44
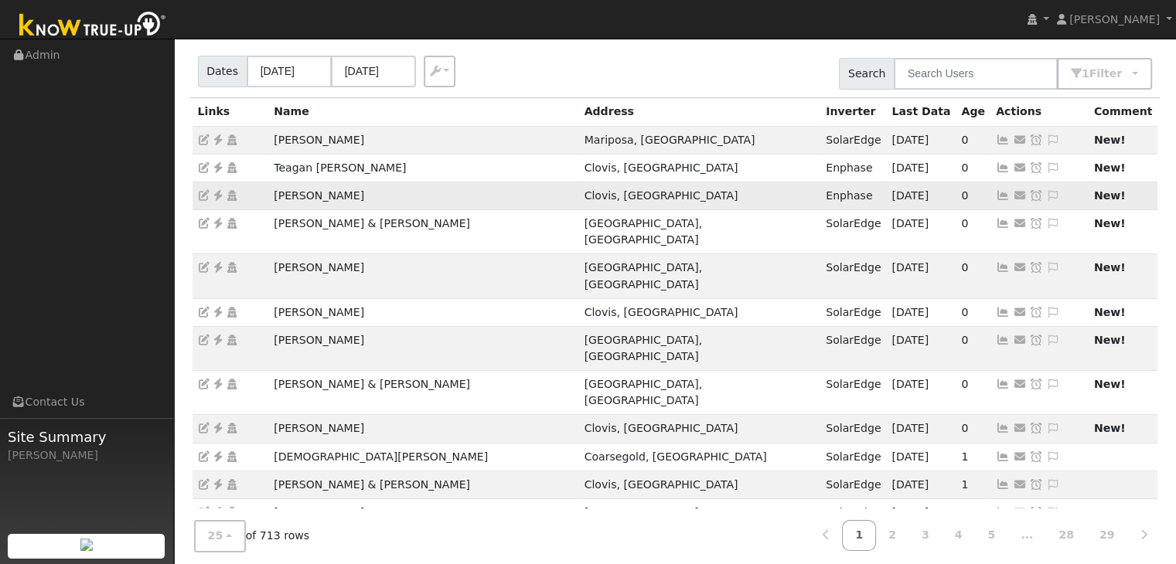
scroll to position [232, 0]
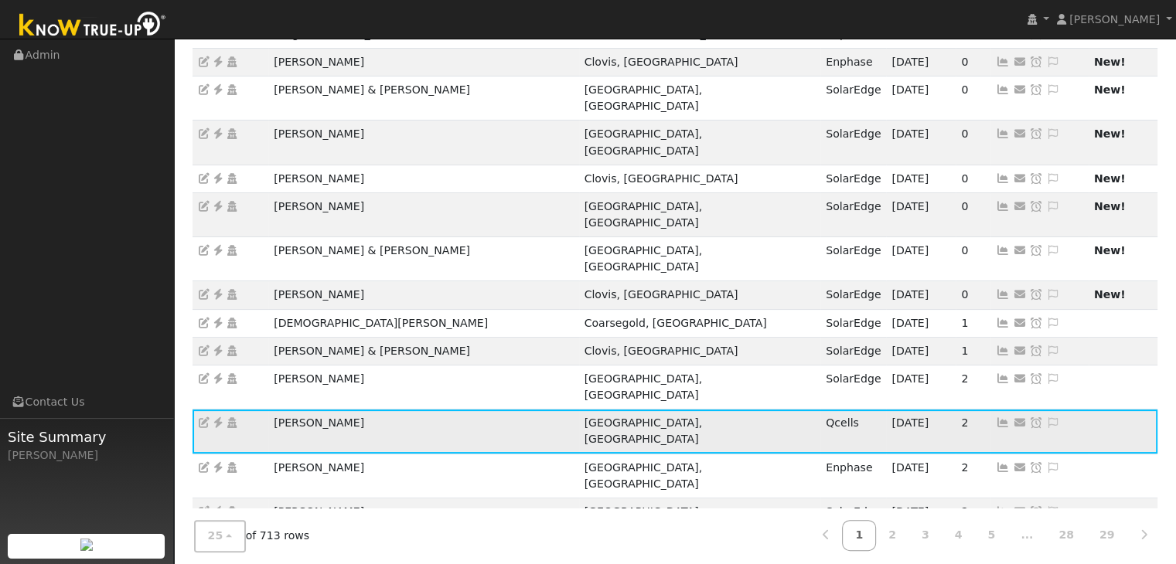
click at [1046, 418] on icon at bounding box center [1053, 423] width 14 height 11
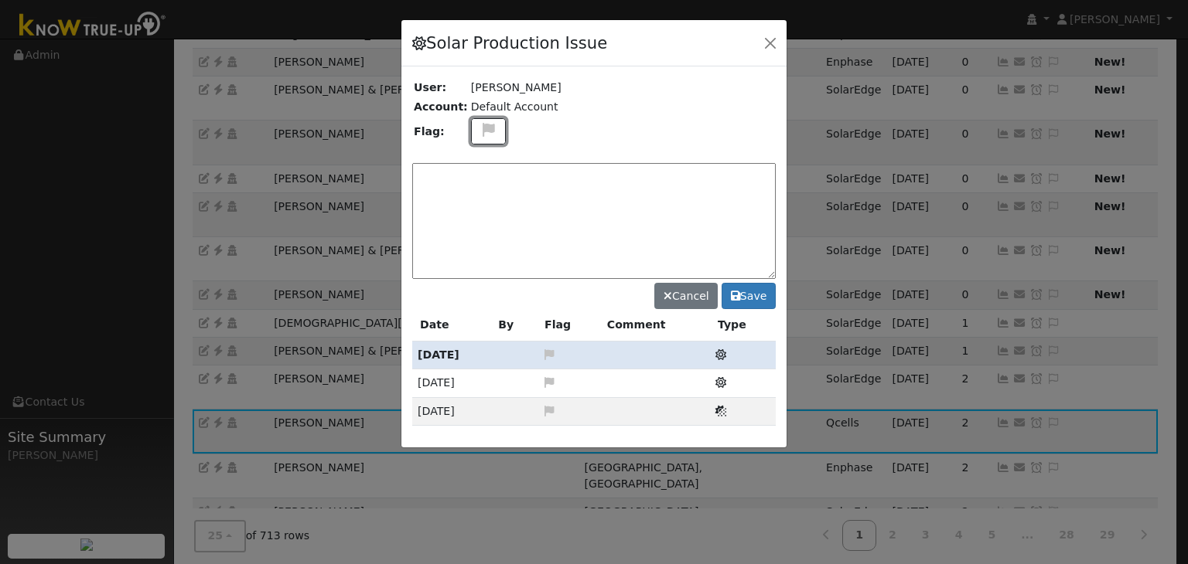
click at [479, 128] on icon at bounding box center [488, 130] width 18 height 14
click at [479, 197] on icon at bounding box center [488, 204] width 18 height 14
click at [473, 185] on textarea at bounding box center [593, 221] width 363 height 116
type textarea "NO COMMS. Case Made. (MP) 8/20"
click at [755, 298] on button "Save" at bounding box center [748, 296] width 54 height 26
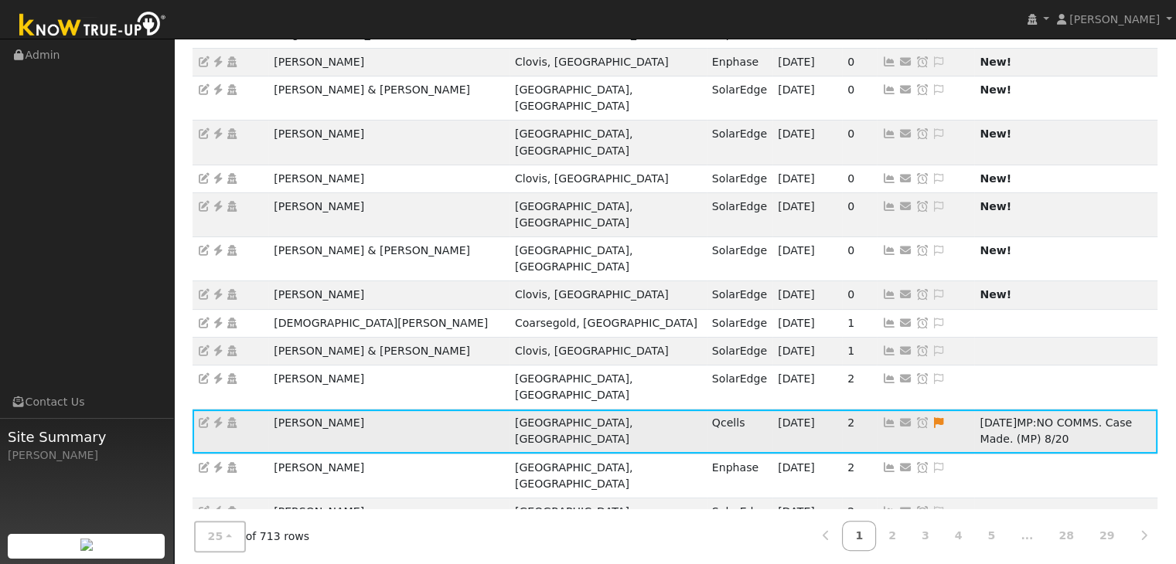
click at [915, 418] on icon at bounding box center [922, 423] width 14 height 11
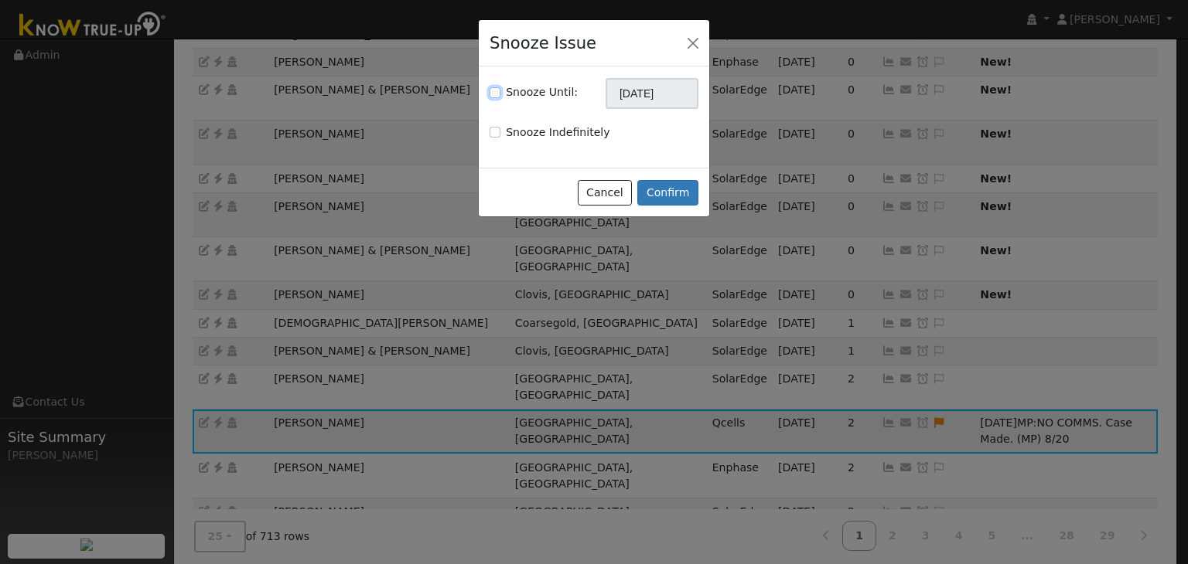
click at [495, 93] on input "Snooze Until:" at bounding box center [494, 92] width 11 height 11
checkbox input "true"
click at [629, 100] on input "[DATE]" at bounding box center [651, 93] width 93 height 31
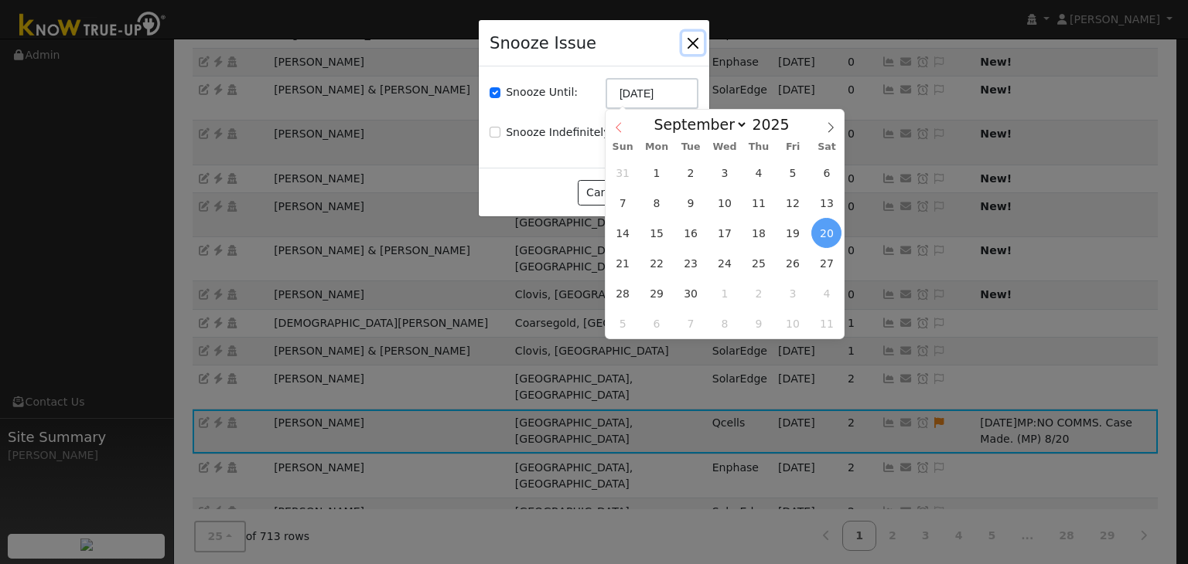
click at [612, 121] on span at bounding box center [618, 123] width 26 height 26
select select "7"
click at [730, 290] on span "27" at bounding box center [725, 293] width 30 height 30
type input "08/27/2025"
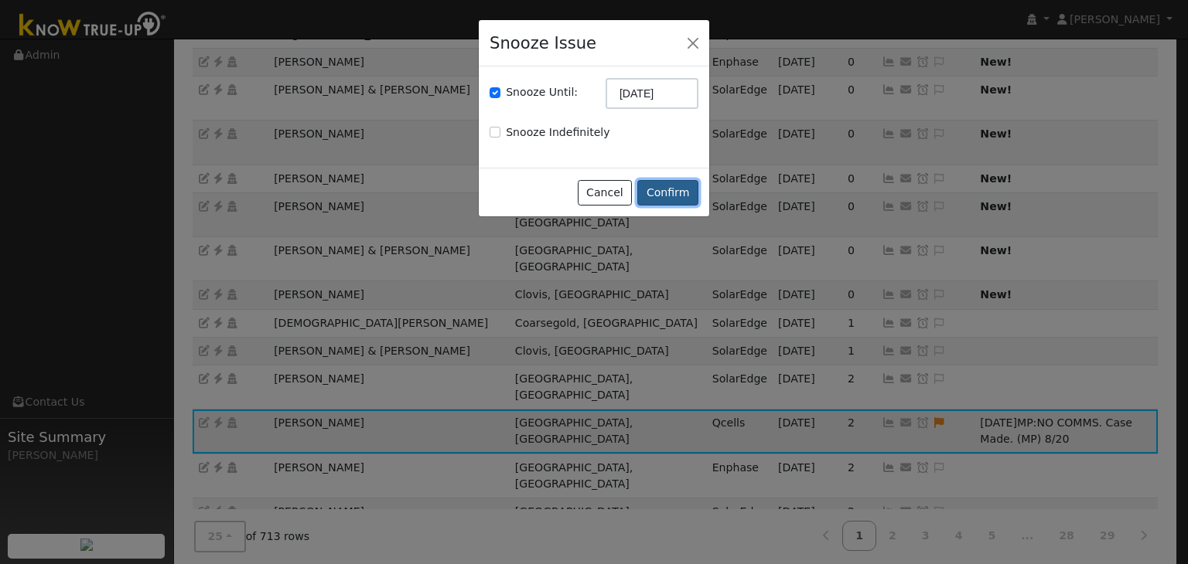
click at [673, 188] on button "Confirm" at bounding box center [667, 193] width 61 height 26
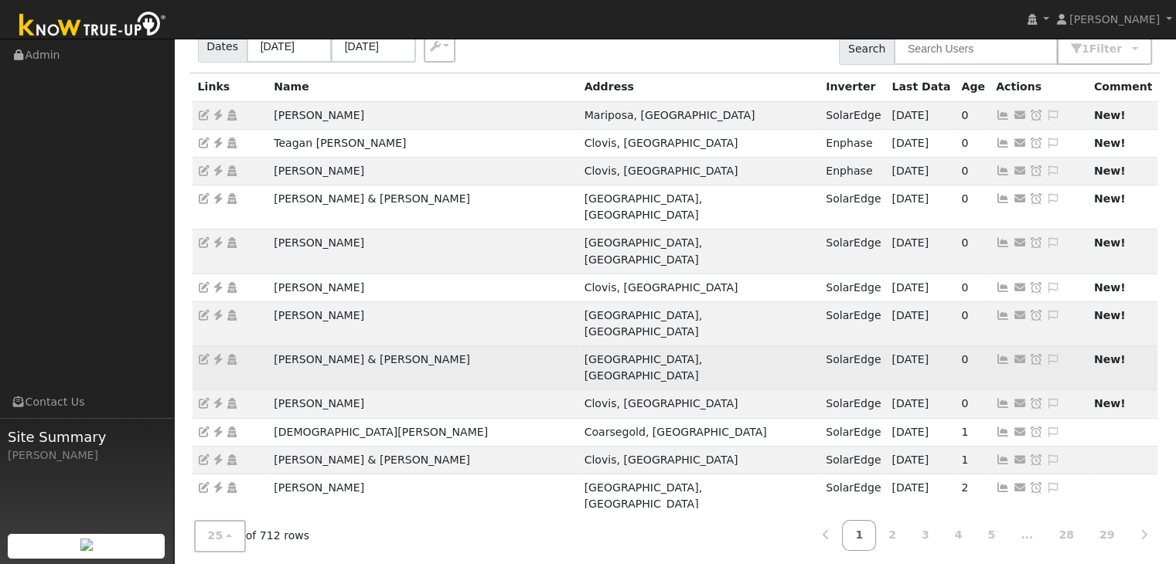
scroll to position [121, 0]
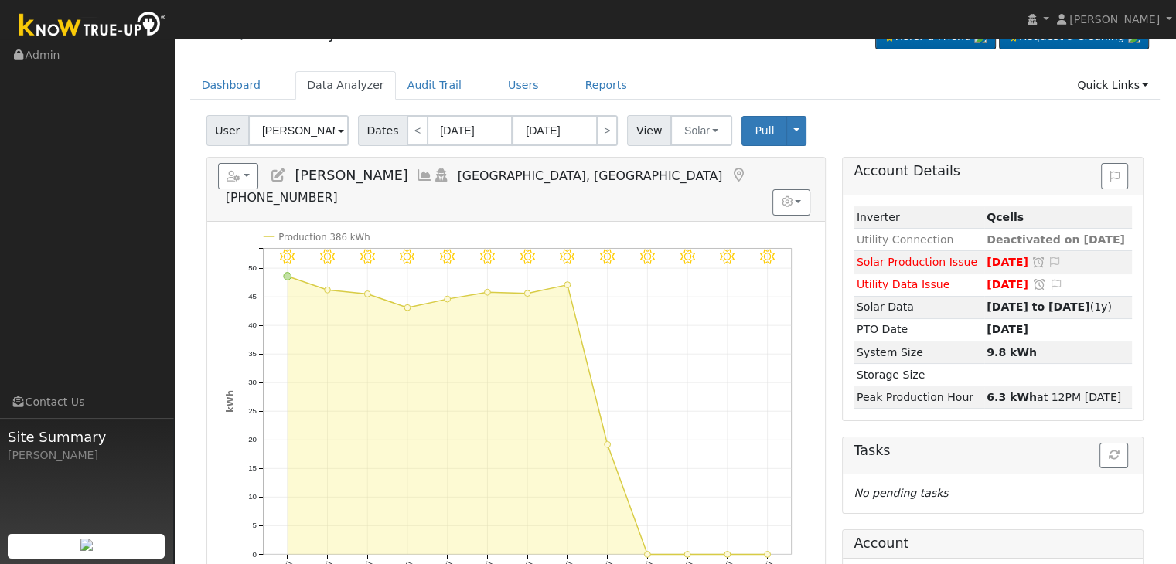
scroll to position [77, 0]
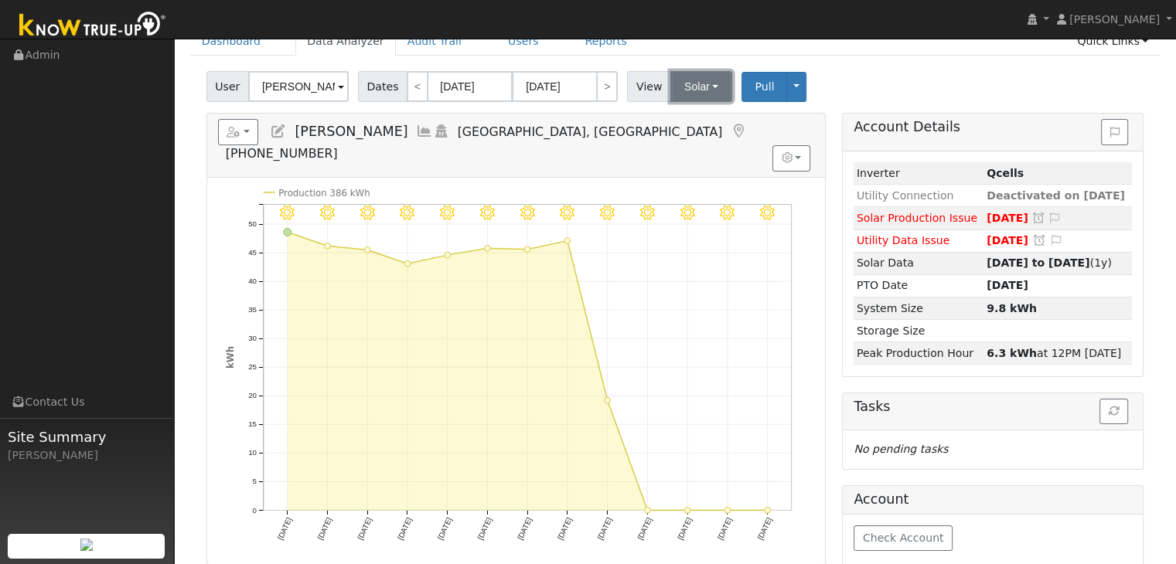
click at [701, 89] on button "Solar" at bounding box center [701, 86] width 62 height 31
click at [714, 119] on link "Utility" at bounding box center [720, 121] width 107 height 22
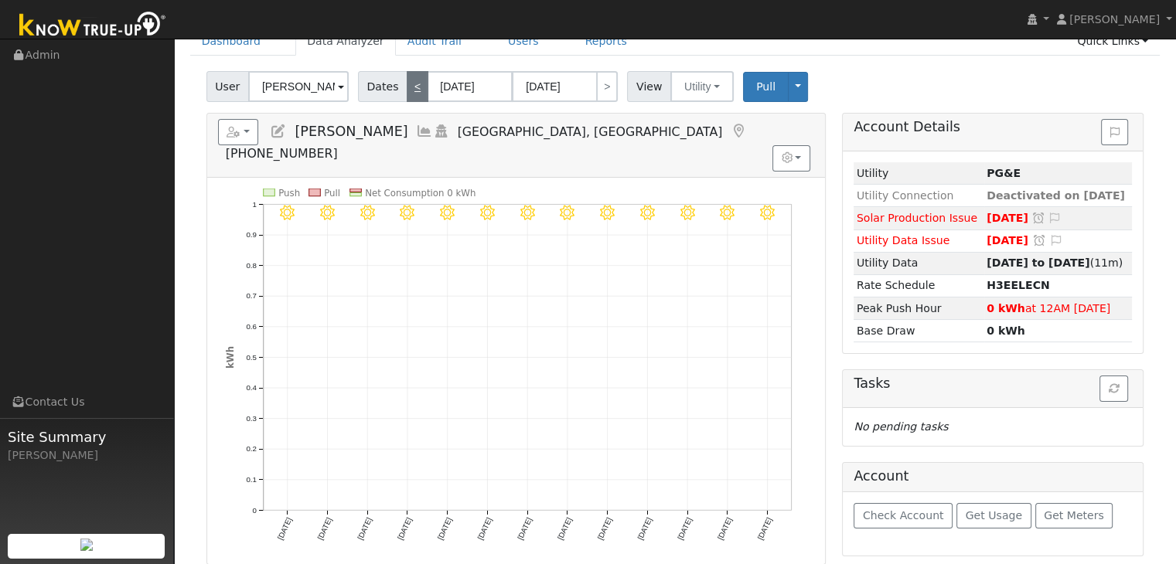
click at [408, 91] on link "<" at bounding box center [418, 86] width 22 height 31
type input "[DATE]"
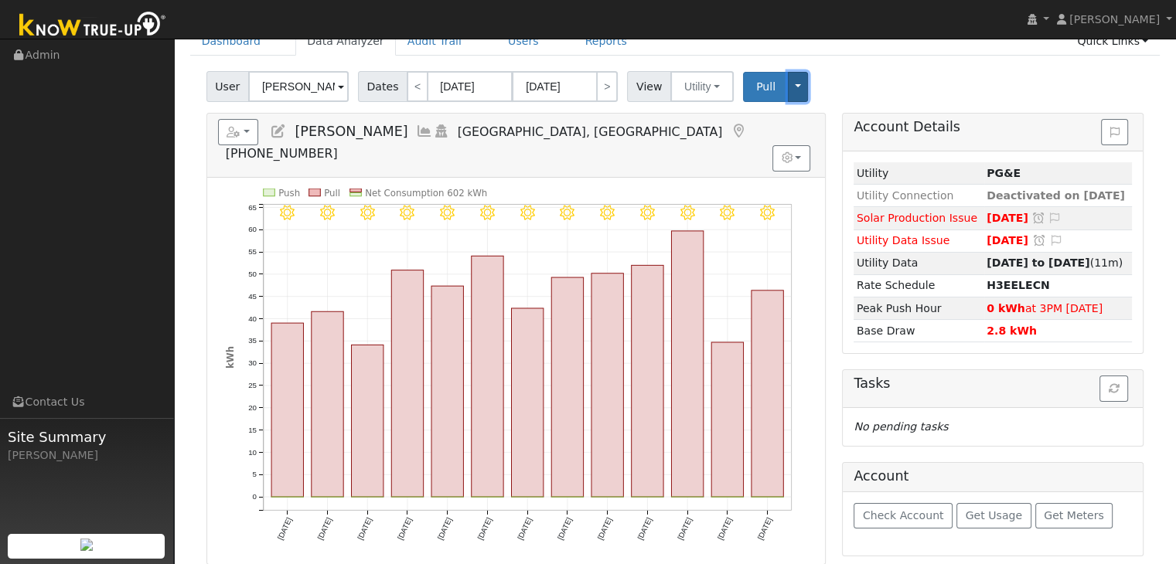
click at [788, 84] on button "Toggle Dropdown" at bounding box center [798, 87] width 20 height 30
click at [847, 59] on div "Dashboard Data Analyzer Audit Trail Users Reports Quick Links Quick Add Quick C…" at bounding box center [675, 49] width 970 height 44
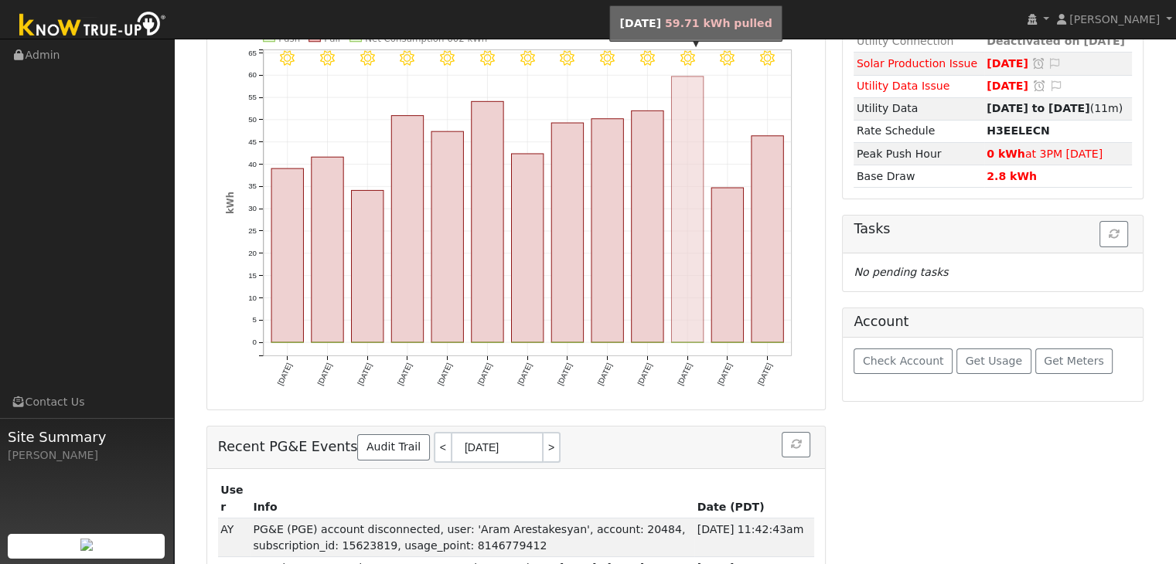
scroll to position [0, 0]
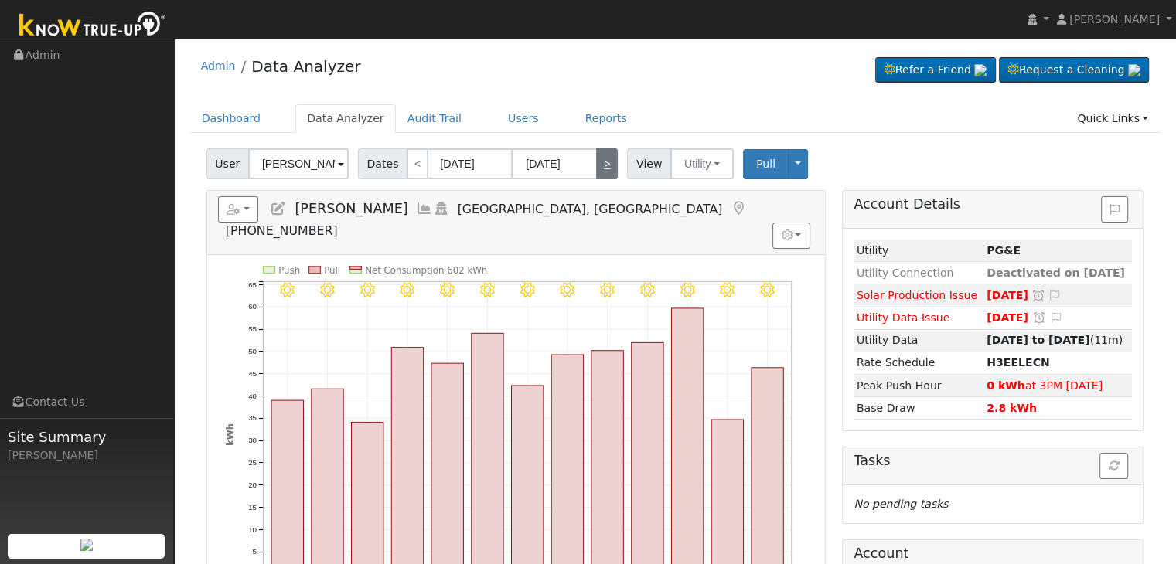
click at [597, 165] on link ">" at bounding box center [607, 163] width 22 height 31
type input "08/06/2025"
type input "08/18/2025"
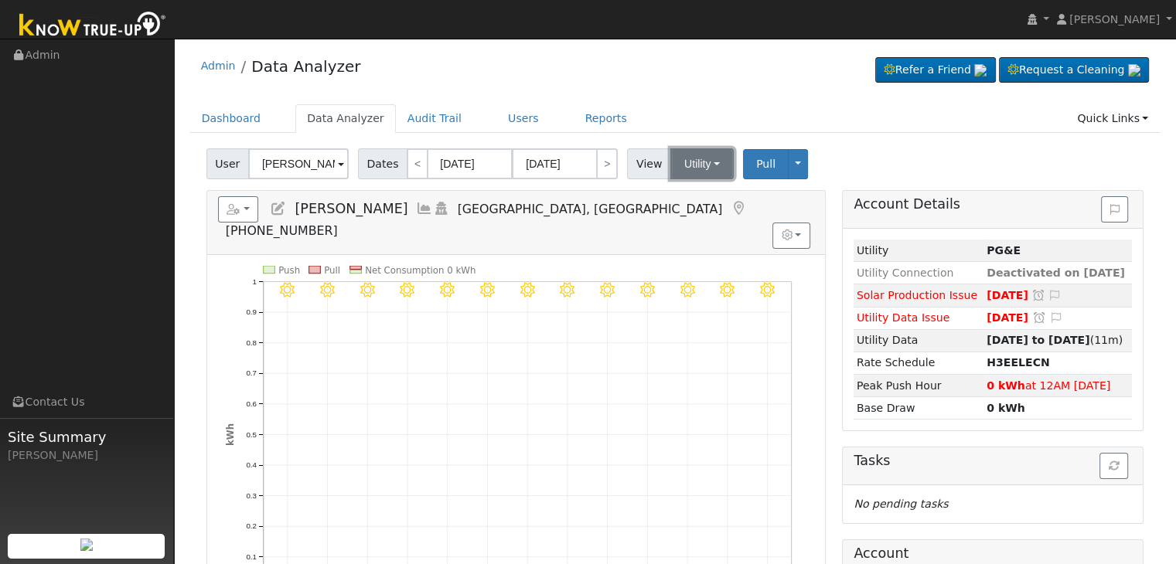
click at [699, 158] on button "Utility" at bounding box center [701, 163] width 63 height 31
click at [691, 222] on link "Solar" at bounding box center [720, 221] width 107 height 22
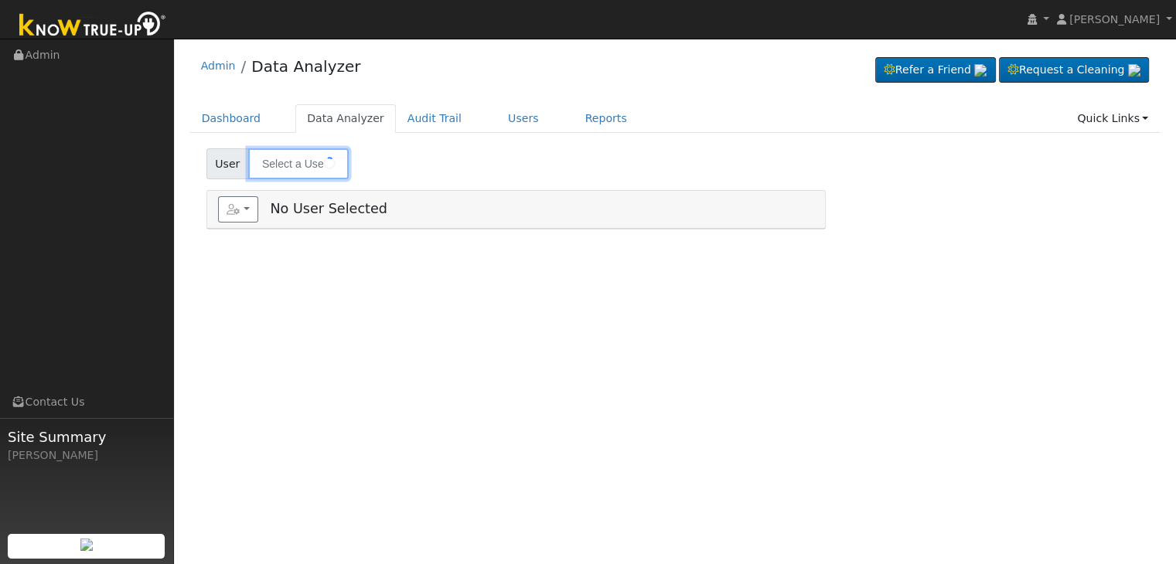
type input "[PERSON_NAME]"
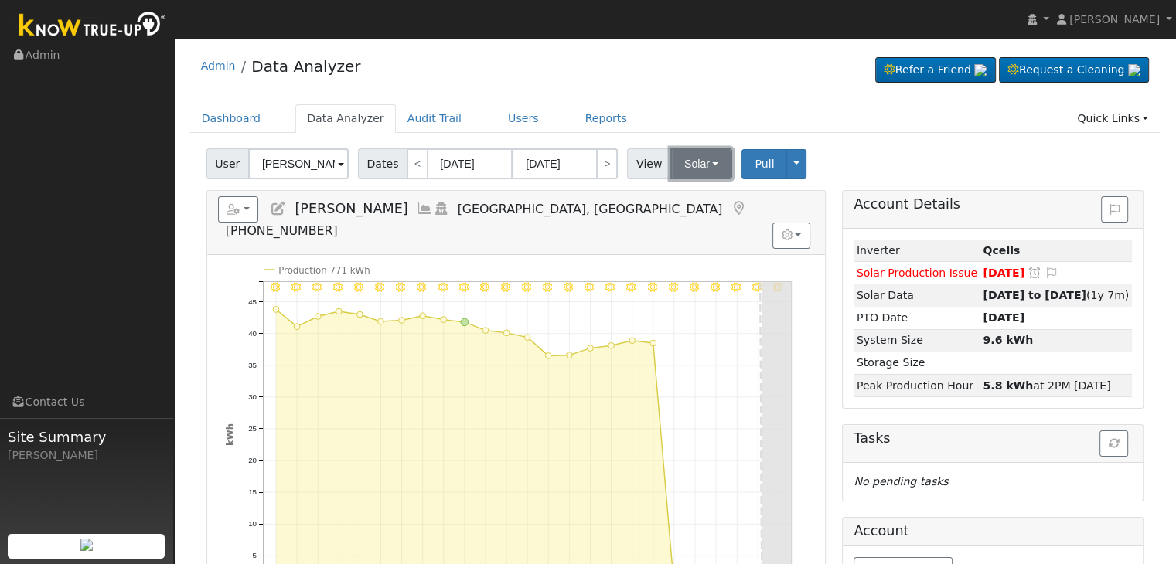
click at [705, 169] on button "Solar" at bounding box center [701, 163] width 62 height 31
click at [694, 192] on link "Utility" at bounding box center [720, 198] width 107 height 22
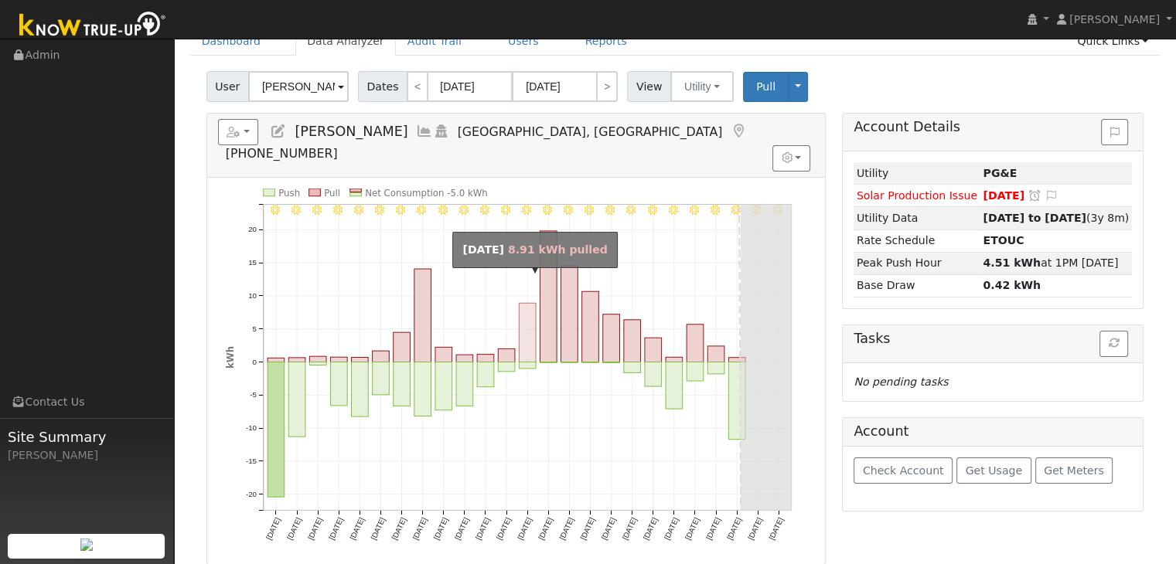
scroll to position [77, 0]
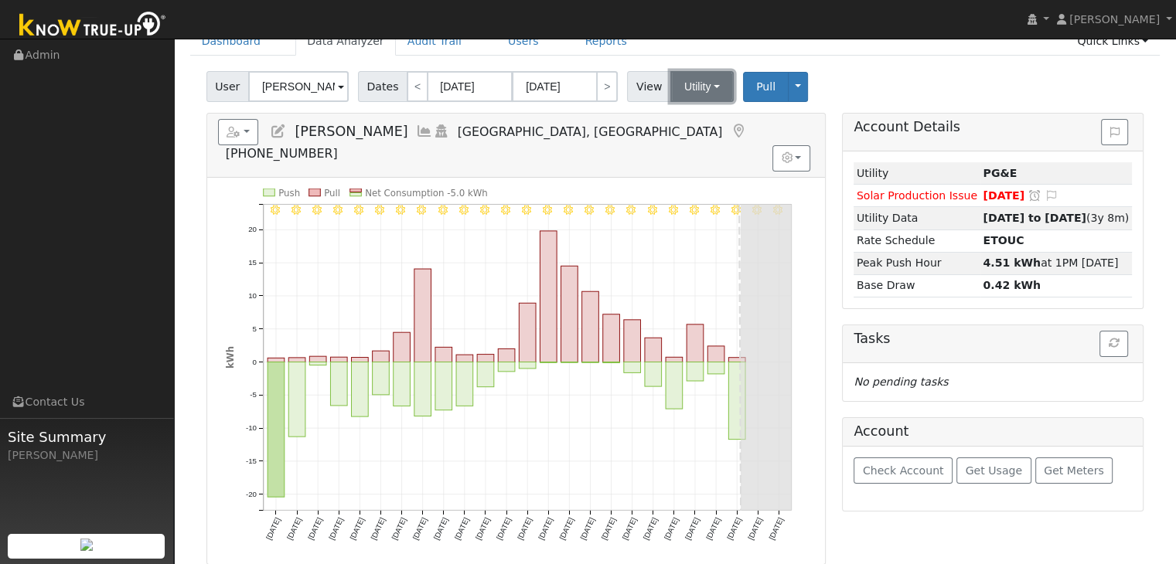
click at [706, 79] on button "Utility" at bounding box center [701, 86] width 63 height 31
click at [710, 143] on link "Solar" at bounding box center [720, 143] width 107 height 22
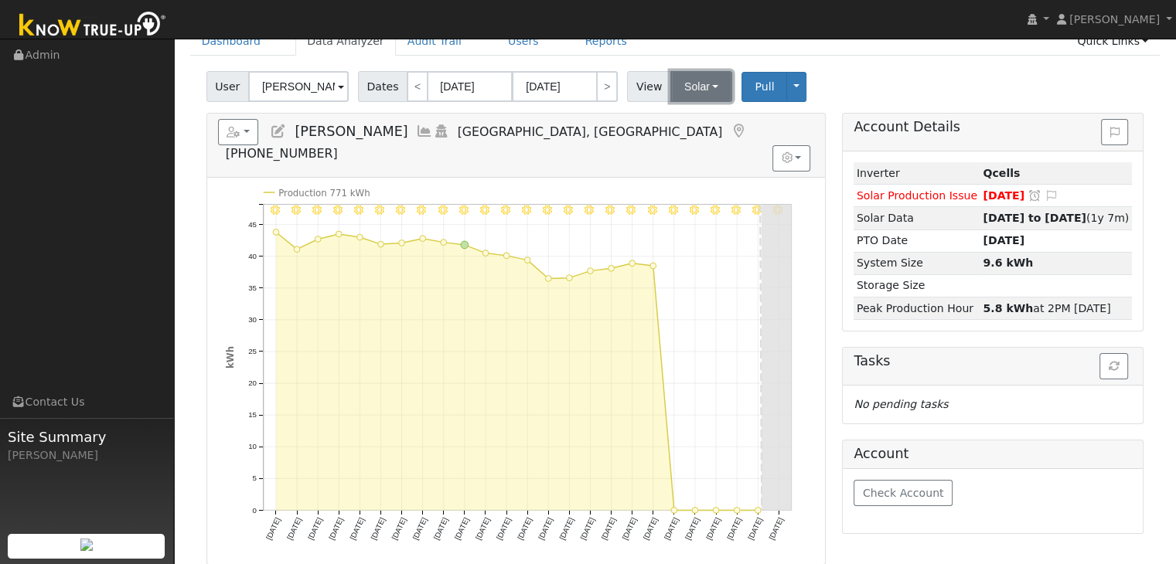
click at [697, 84] on button "Solar" at bounding box center [701, 86] width 62 height 31
click at [690, 123] on link "Utility" at bounding box center [720, 121] width 107 height 22
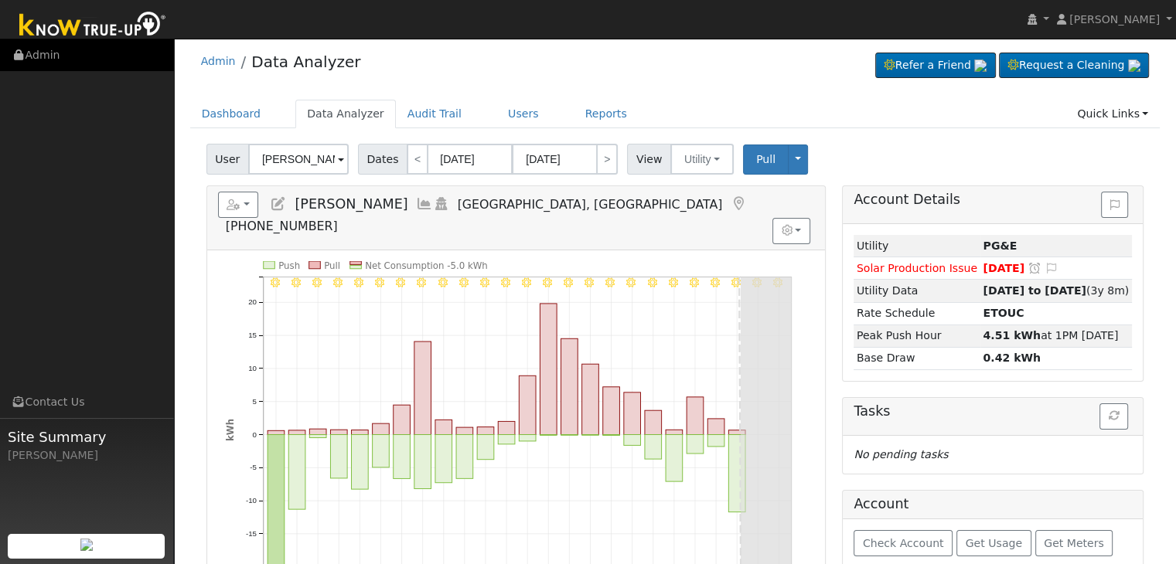
scroll to position [0, 0]
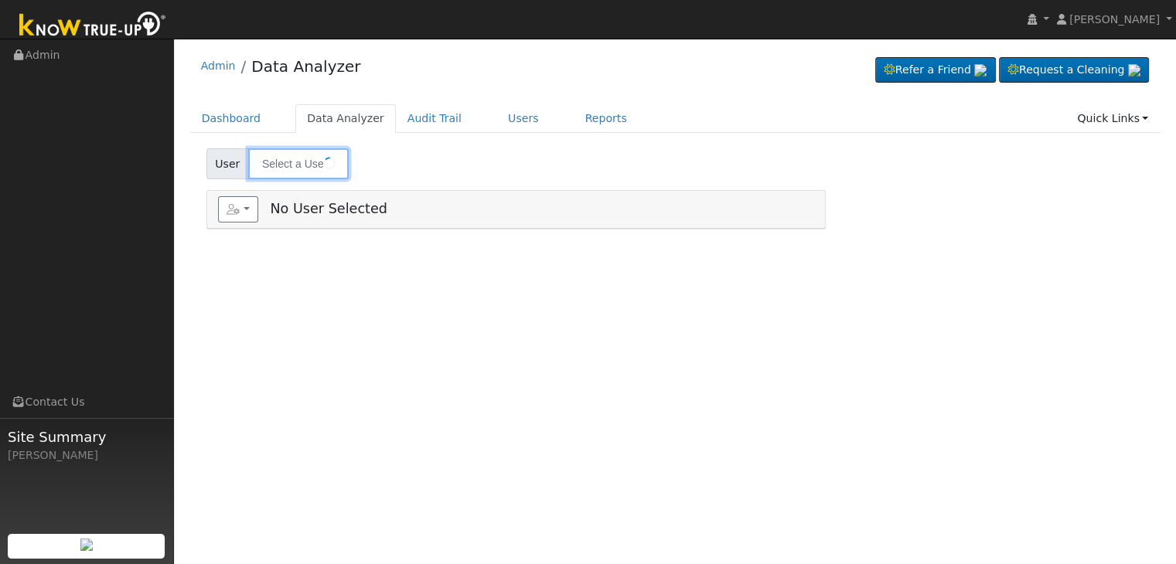
type input "[PERSON_NAME]"
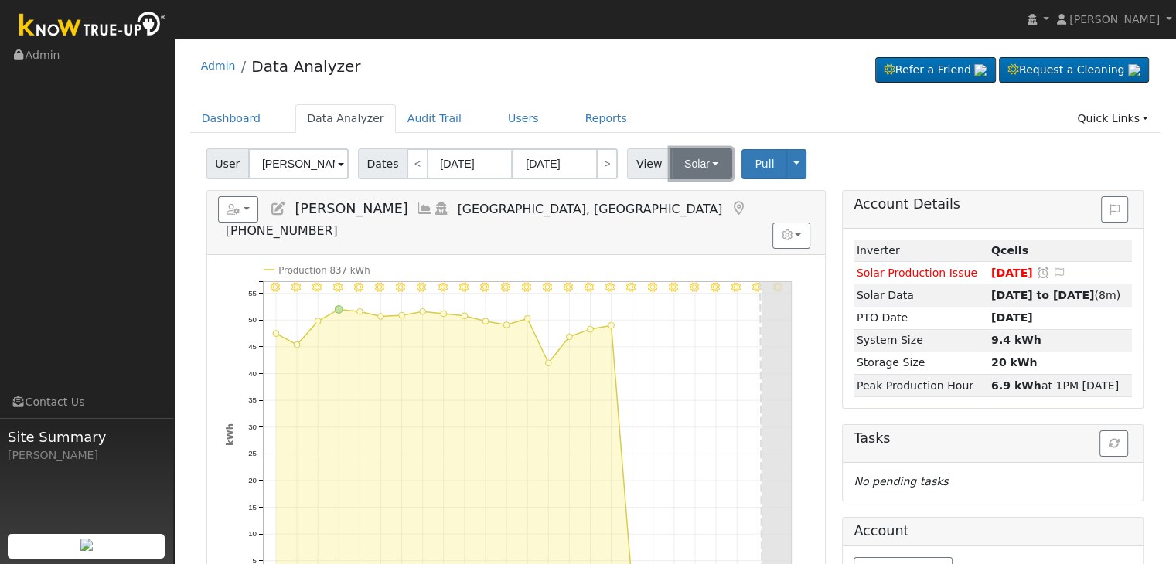
click at [698, 165] on button "Solar" at bounding box center [701, 163] width 62 height 31
click at [693, 191] on link "Utility" at bounding box center [720, 198] width 107 height 22
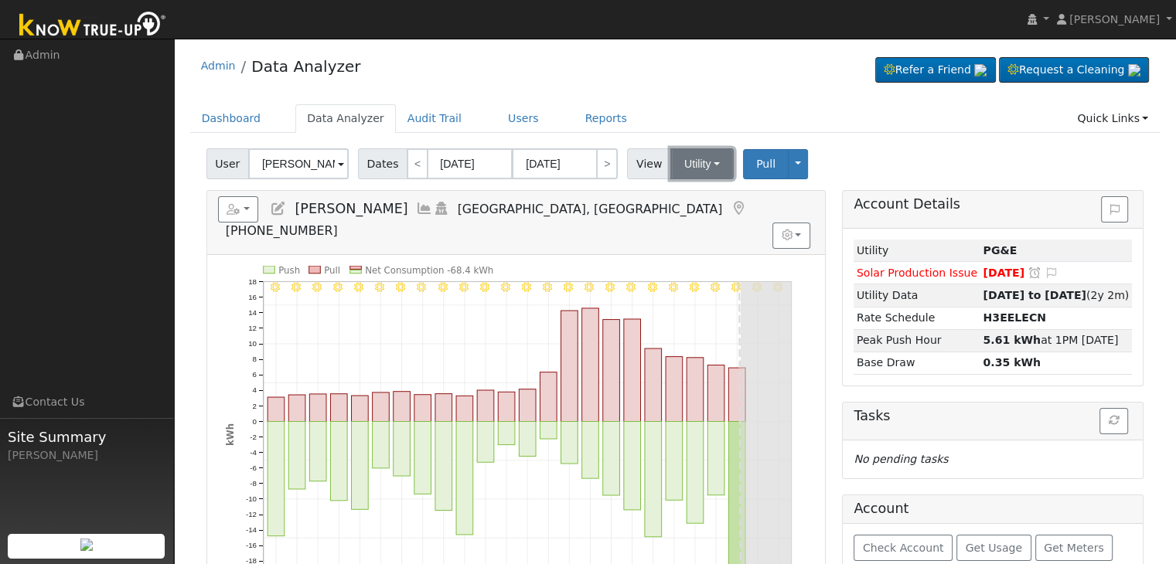
click at [708, 169] on button "Utility" at bounding box center [701, 163] width 63 height 31
click at [696, 219] on link "Solar" at bounding box center [720, 221] width 107 height 22
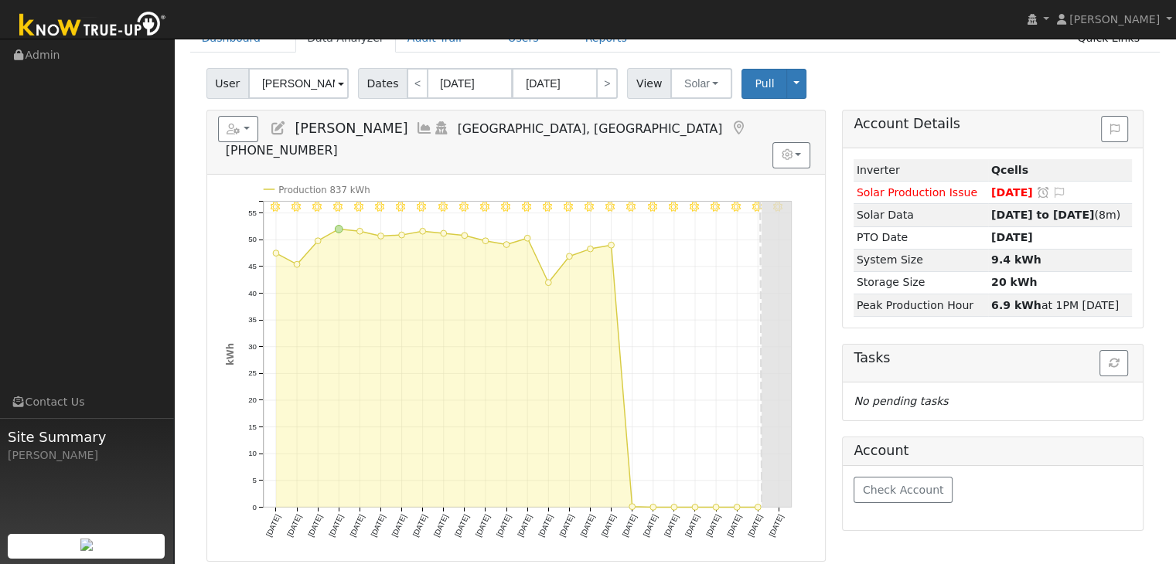
scroll to position [77, 0]
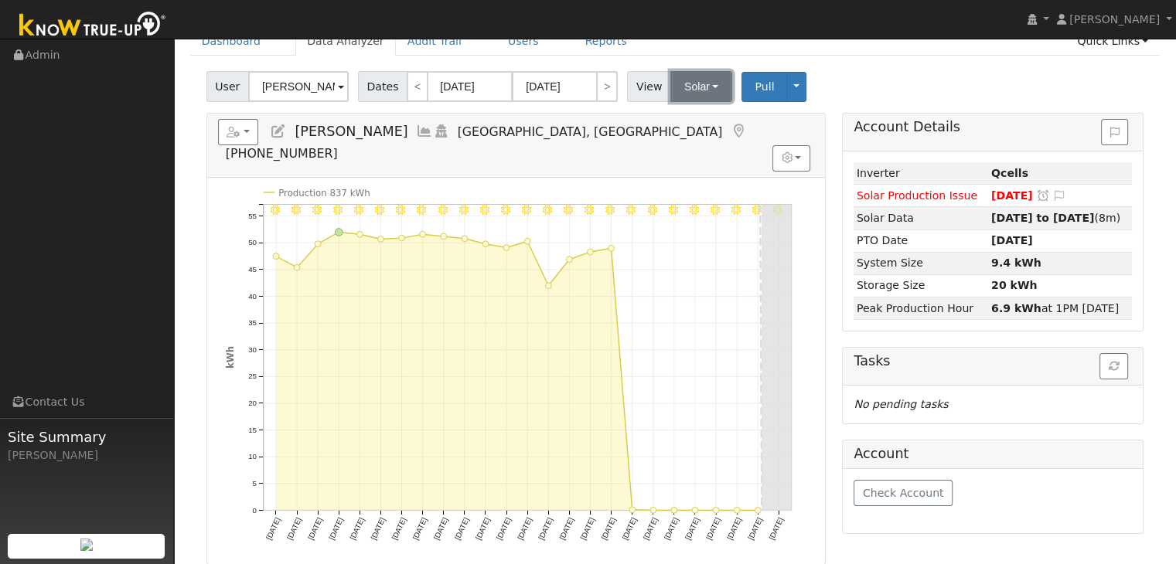
click at [680, 91] on button "Solar" at bounding box center [701, 86] width 62 height 31
click at [687, 121] on link "Utility" at bounding box center [720, 121] width 107 height 22
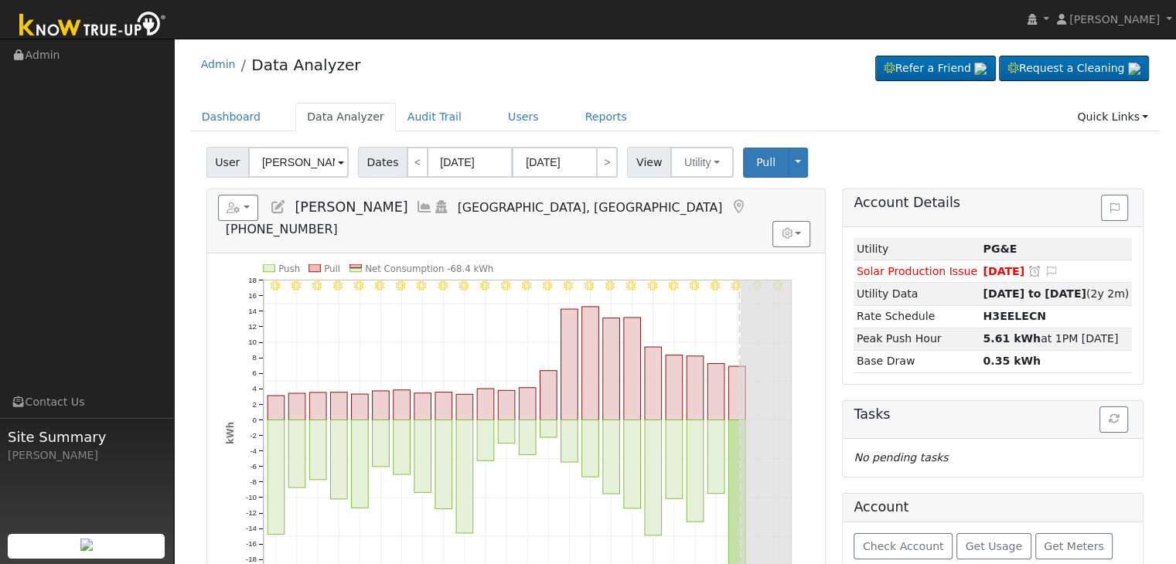
scroll to position [0, 0]
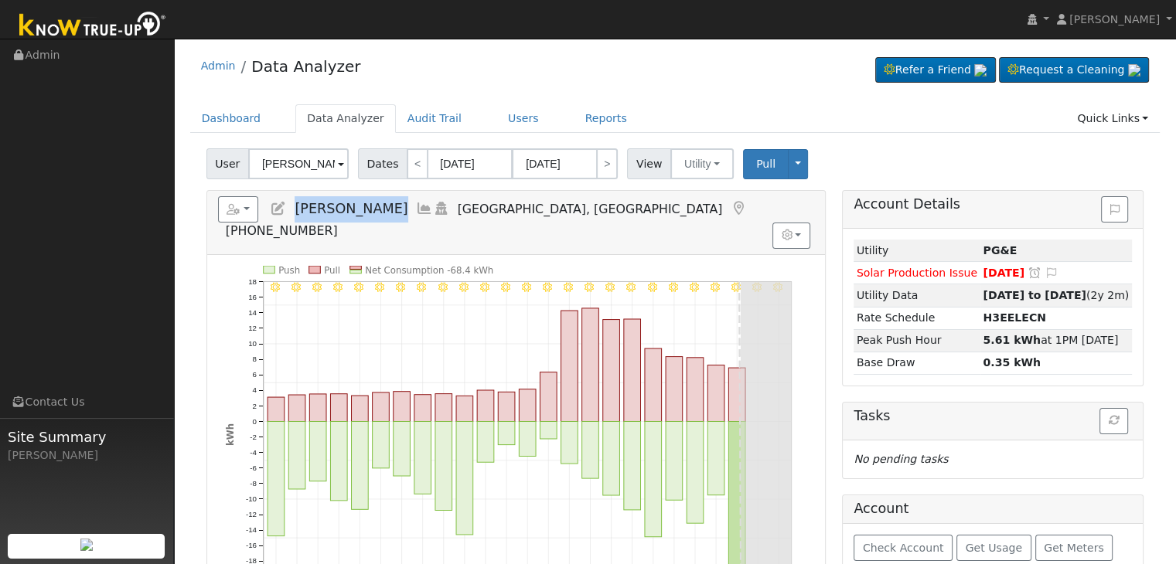
drag, startPoint x: 295, startPoint y: 211, endPoint x: 410, endPoint y: 208, distance: 114.5
click at [410, 208] on h5 "Reports Scenario Health Check Energy Audit Account Timeline User Audit Trail In…" at bounding box center [516, 217] width 596 height 43
copy span "Genevieve Murphy"
click at [702, 165] on button "Utility" at bounding box center [701, 163] width 63 height 31
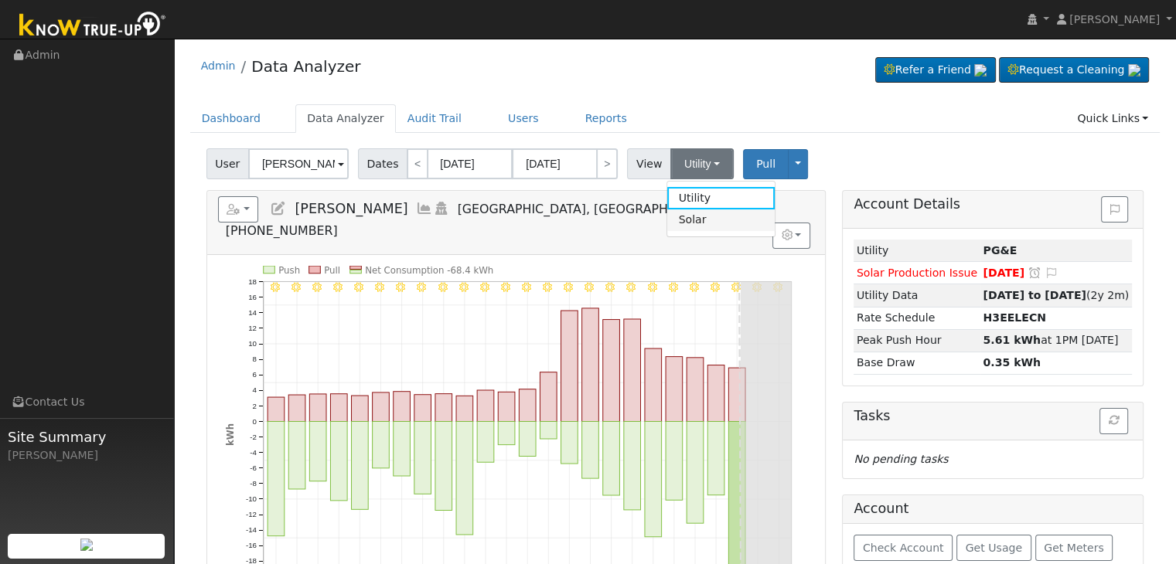
click at [684, 218] on link "Solar" at bounding box center [720, 221] width 107 height 22
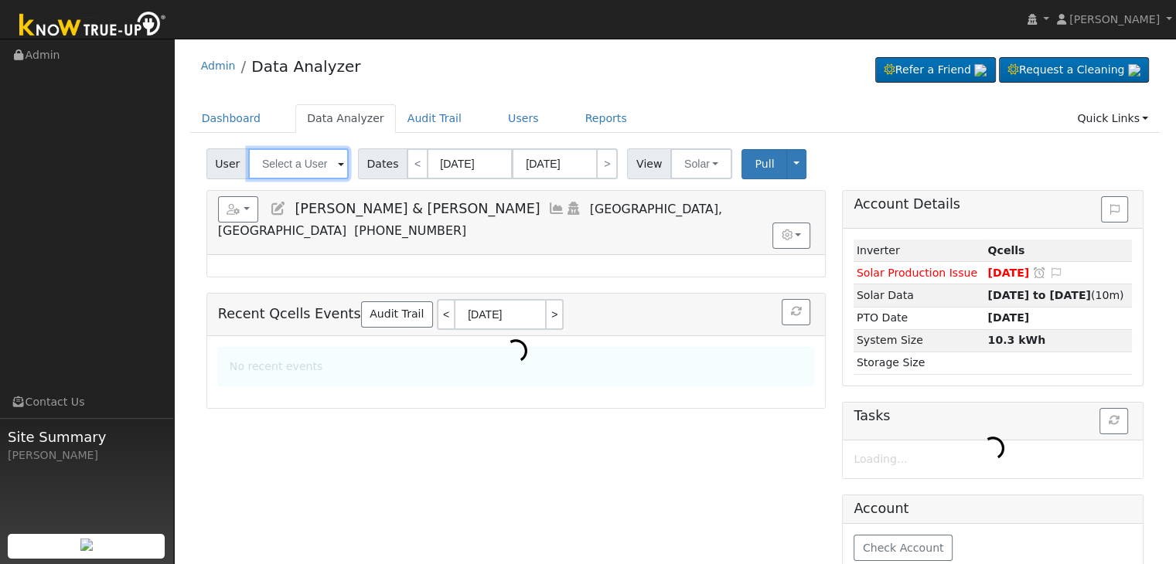
type input "[PERSON_NAME] & [PERSON_NAME]"
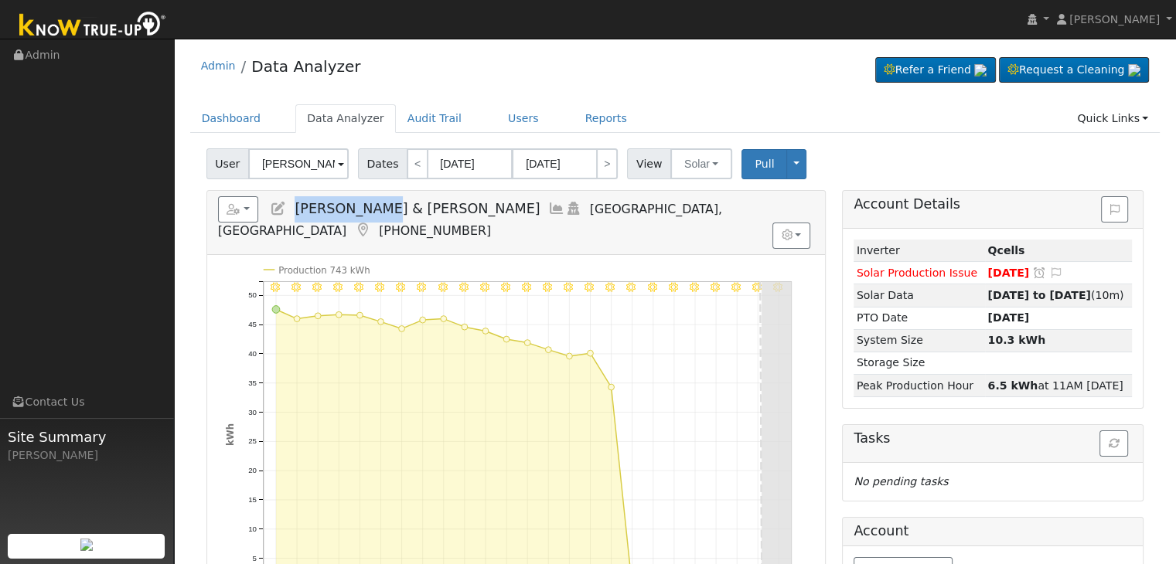
drag, startPoint x: 296, startPoint y: 206, endPoint x: 377, endPoint y: 205, distance: 80.4
click at [367, 205] on span "[PERSON_NAME] & [PERSON_NAME]" at bounding box center [417, 208] width 245 height 15
click at [348, 208] on span "[PERSON_NAME] & [PERSON_NAME]" at bounding box center [417, 208] width 245 height 15
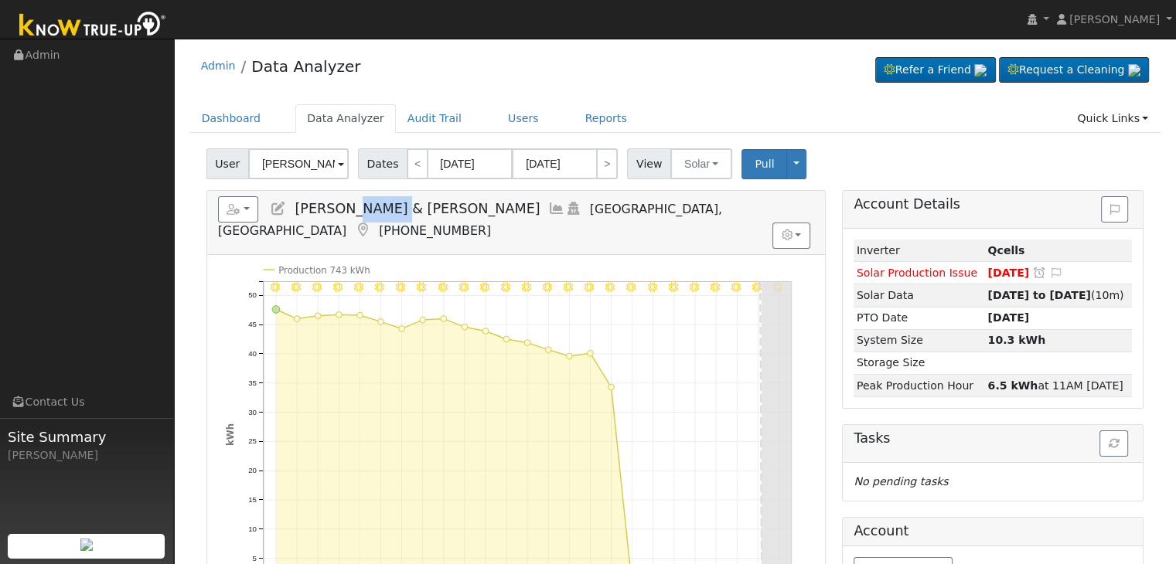
click at [339, 205] on span "[PERSON_NAME] & [PERSON_NAME]" at bounding box center [417, 208] width 245 height 15
drag, startPoint x: 294, startPoint y: 205, endPoint x: 389, endPoint y: 204, distance: 95.1
click at [374, 203] on span "[PERSON_NAME] & [PERSON_NAME]" at bounding box center [417, 208] width 245 height 15
click at [423, 210] on span "[PERSON_NAME] & [PERSON_NAME]" at bounding box center [417, 208] width 245 height 15
click at [344, 203] on span "[PERSON_NAME] & [PERSON_NAME]" at bounding box center [417, 208] width 245 height 15
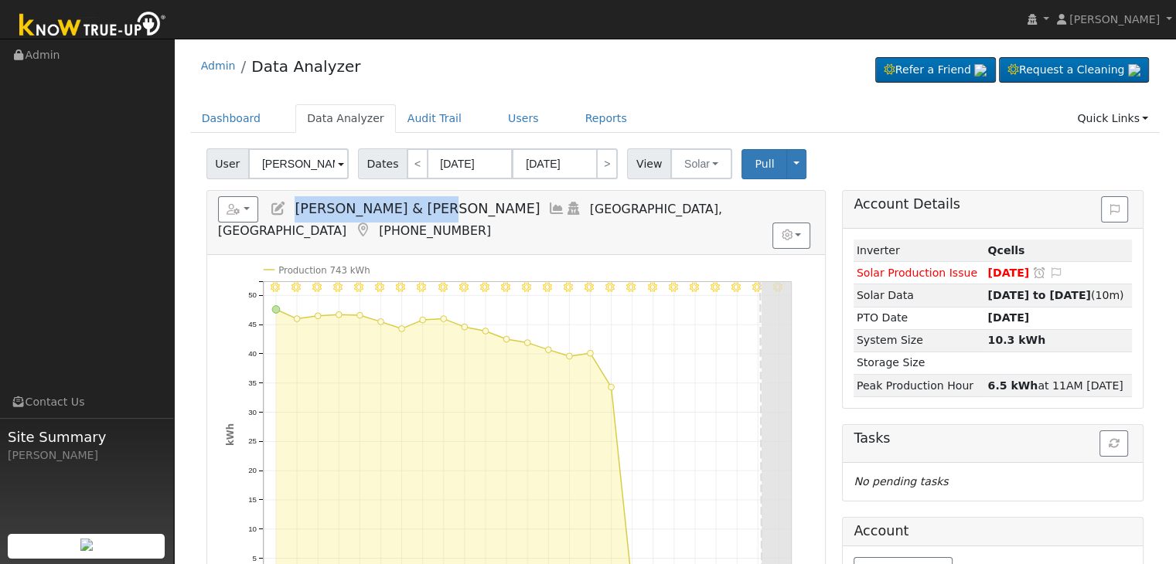
drag, startPoint x: 297, startPoint y: 206, endPoint x: 424, endPoint y: 210, distance: 126.9
click at [424, 210] on span "[PERSON_NAME] & [PERSON_NAME]" at bounding box center [417, 208] width 245 height 15
copy span "[PERSON_NAME] & [PERSON_NAME]"
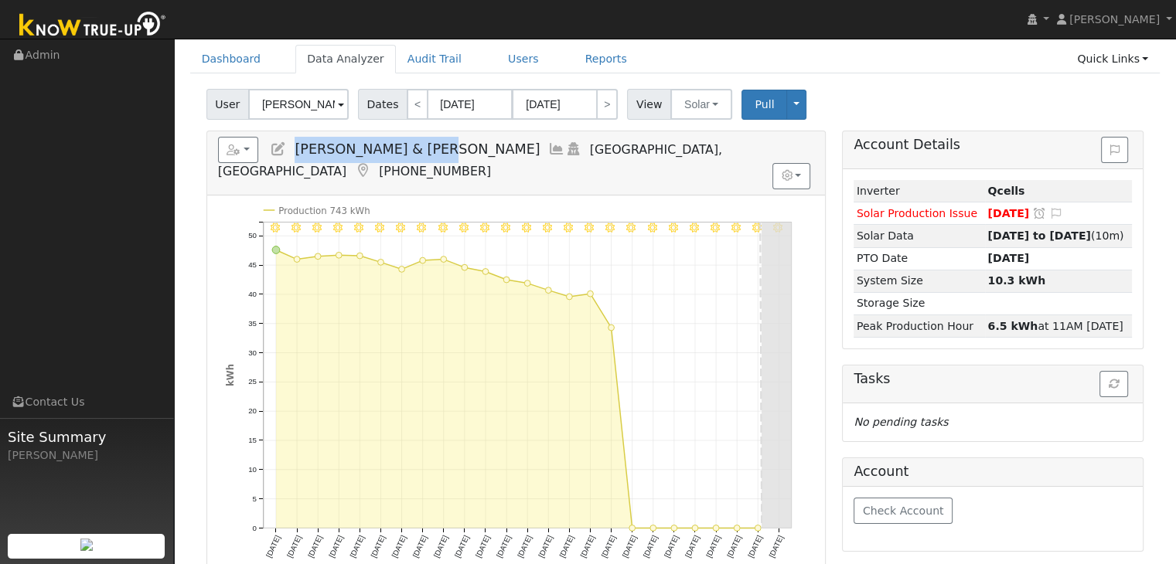
scroll to position [77, 0]
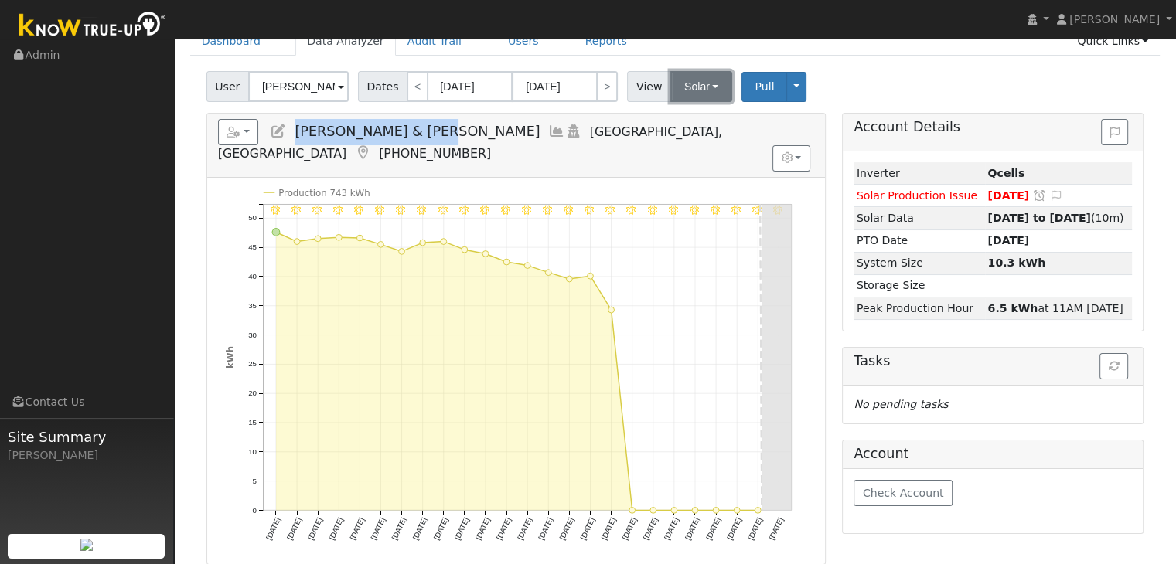
click at [700, 76] on button "Solar" at bounding box center [701, 86] width 62 height 31
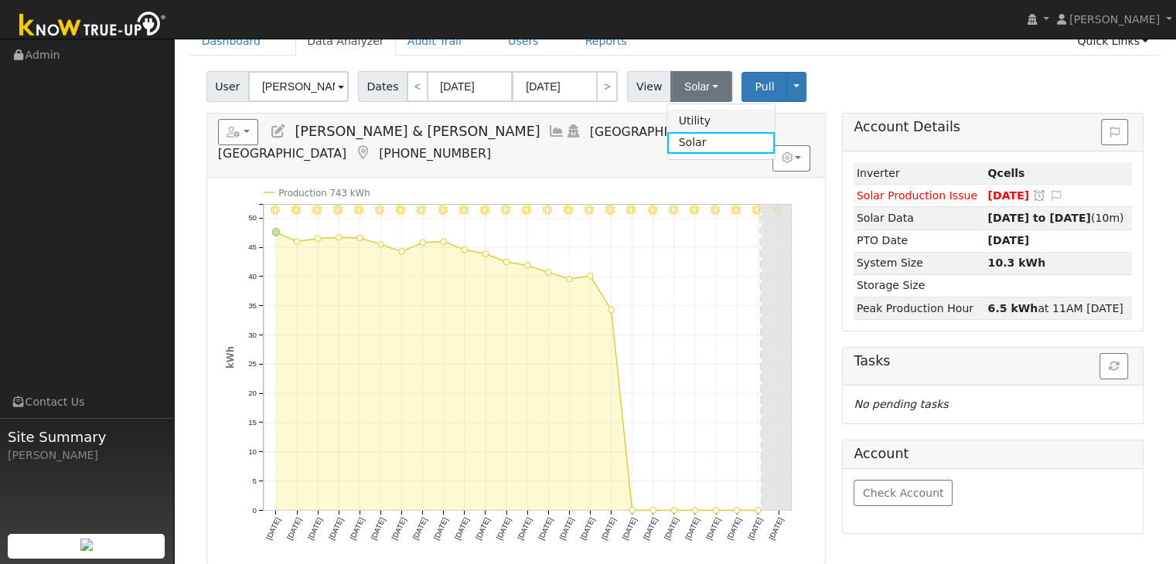
click at [691, 121] on link "Utility" at bounding box center [720, 121] width 107 height 22
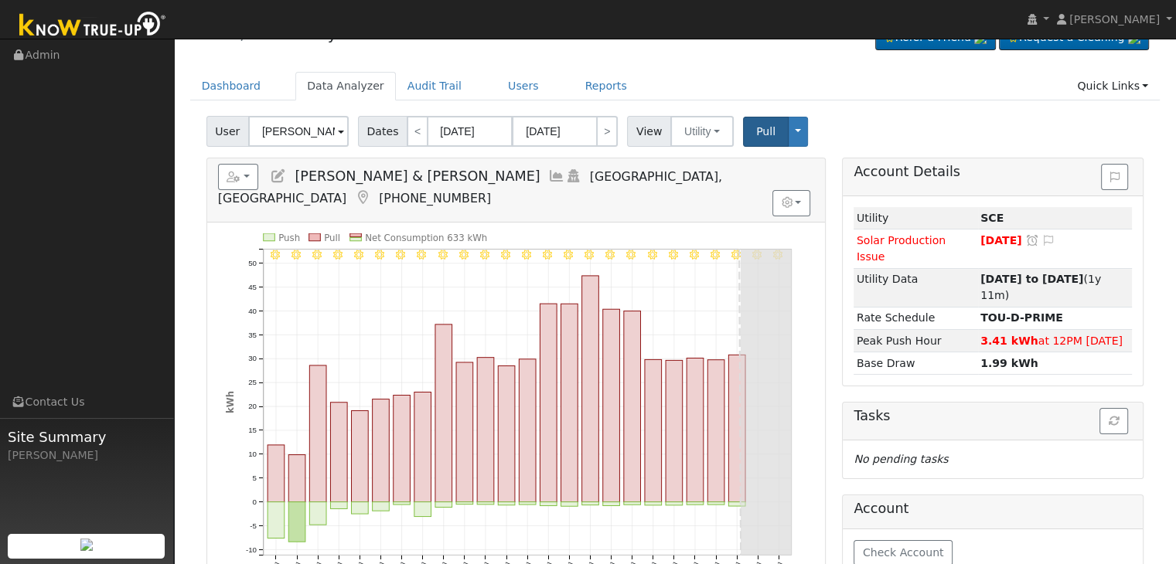
scroll to position [0, 0]
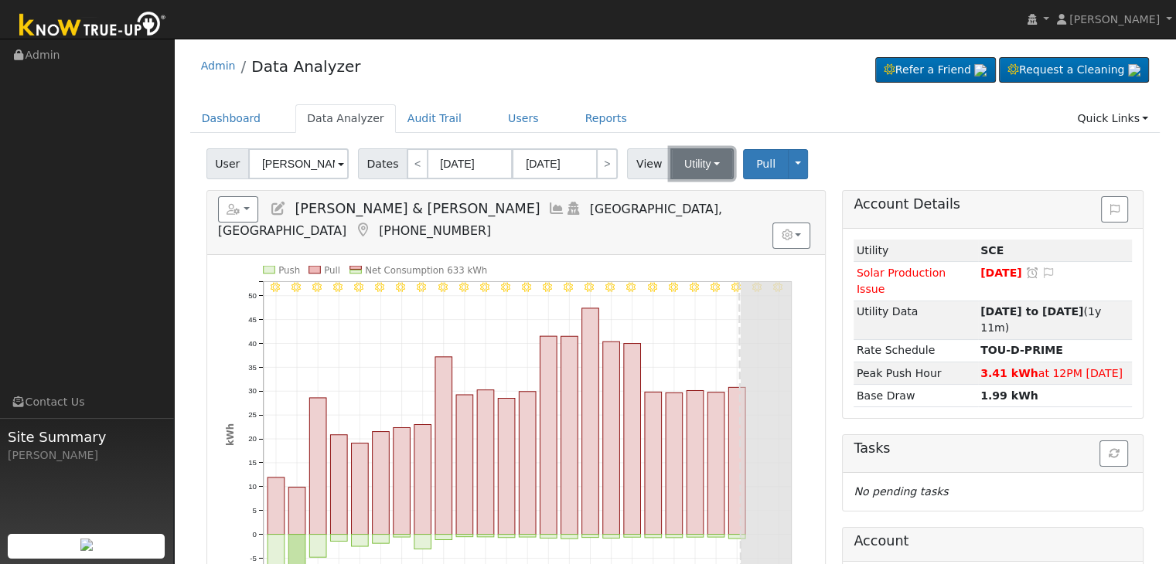
click at [707, 162] on button "Utility" at bounding box center [701, 163] width 63 height 31
click at [696, 221] on link "Solar" at bounding box center [720, 221] width 107 height 22
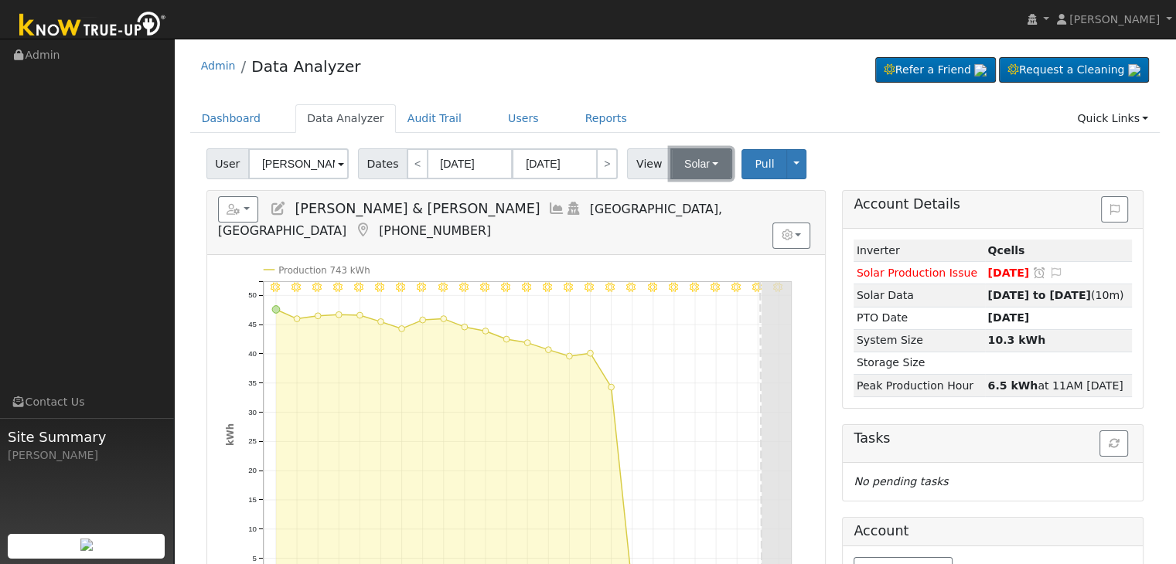
click at [696, 158] on button "Solar" at bounding box center [701, 163] width 62 height 31
click at [692, 196] on link "Utility" at bounding box center [720, 198] width 107 height 22
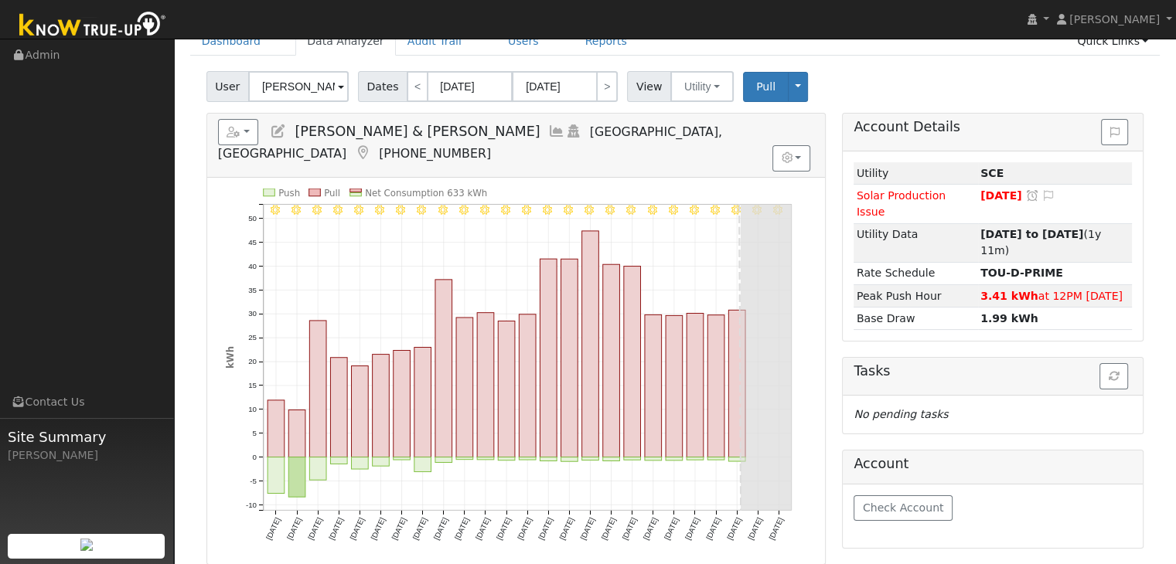
scroll to position [77, 0]
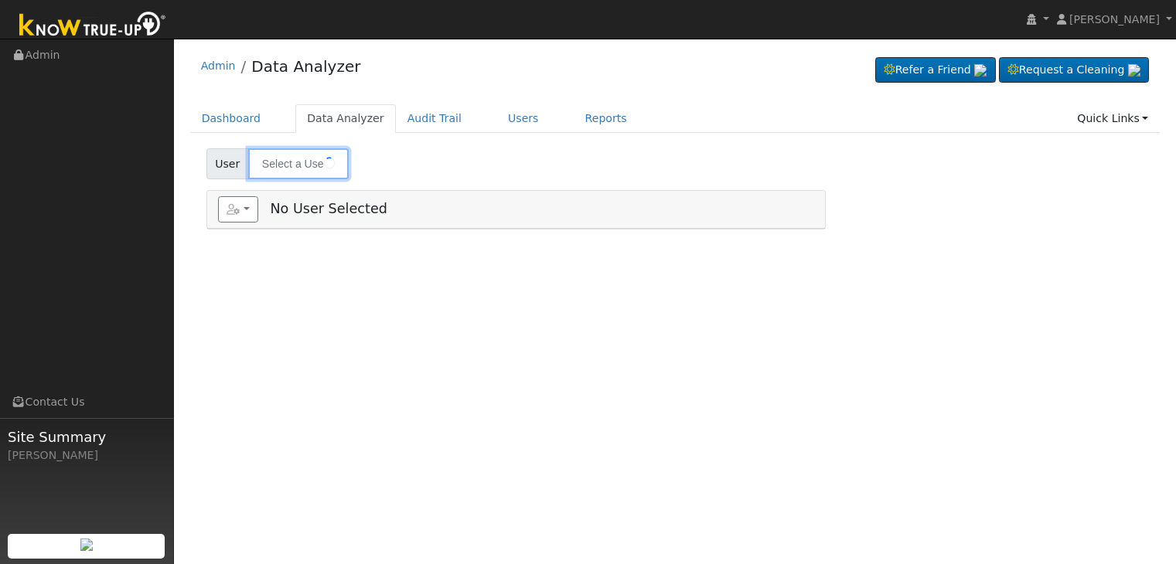
type input "[PERSON_NAME] & [PERSON_NAME]"
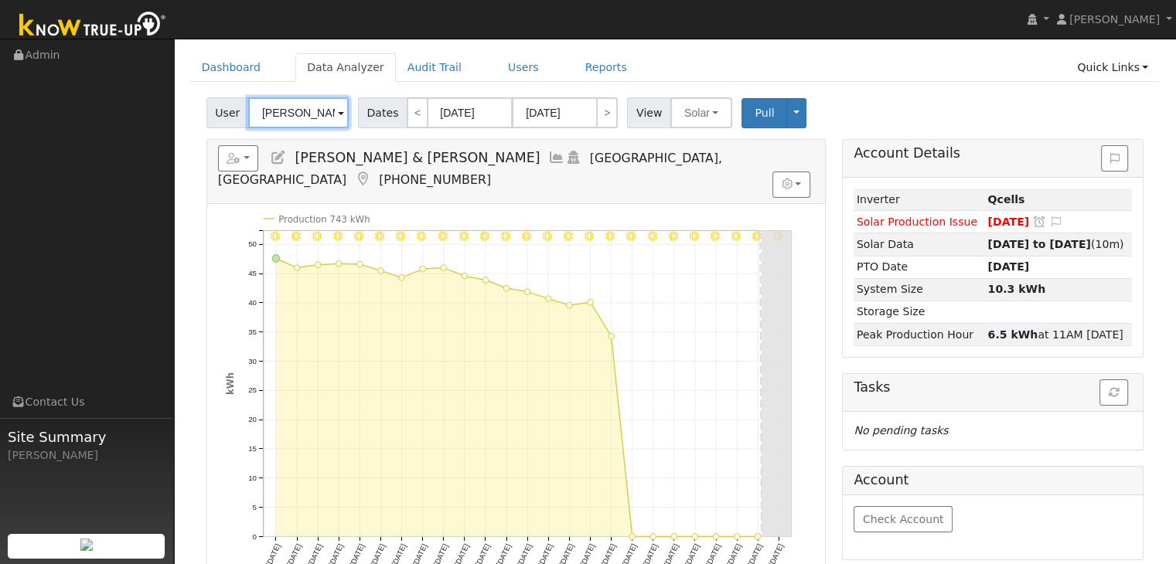
scroll to position [77, 0]
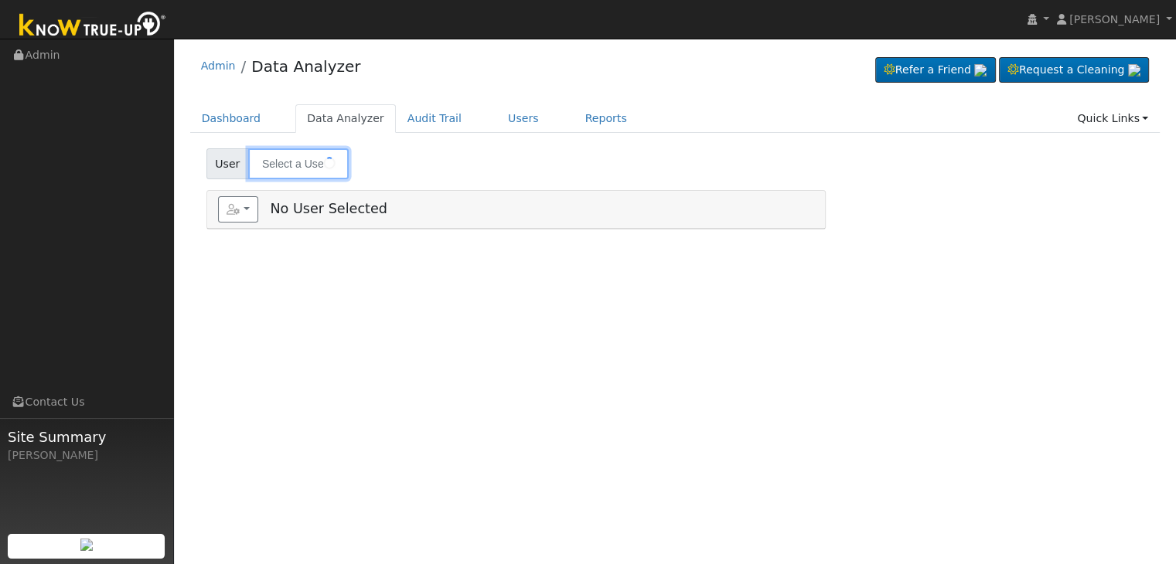
type input "[PERSON_NAME]"
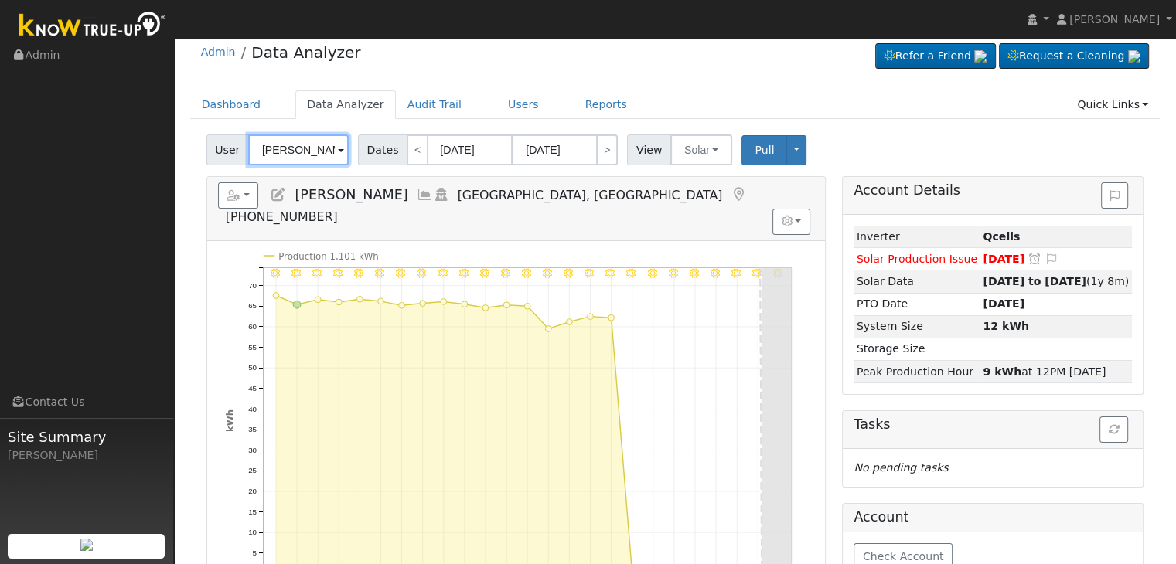
scroll to position [77, 0]
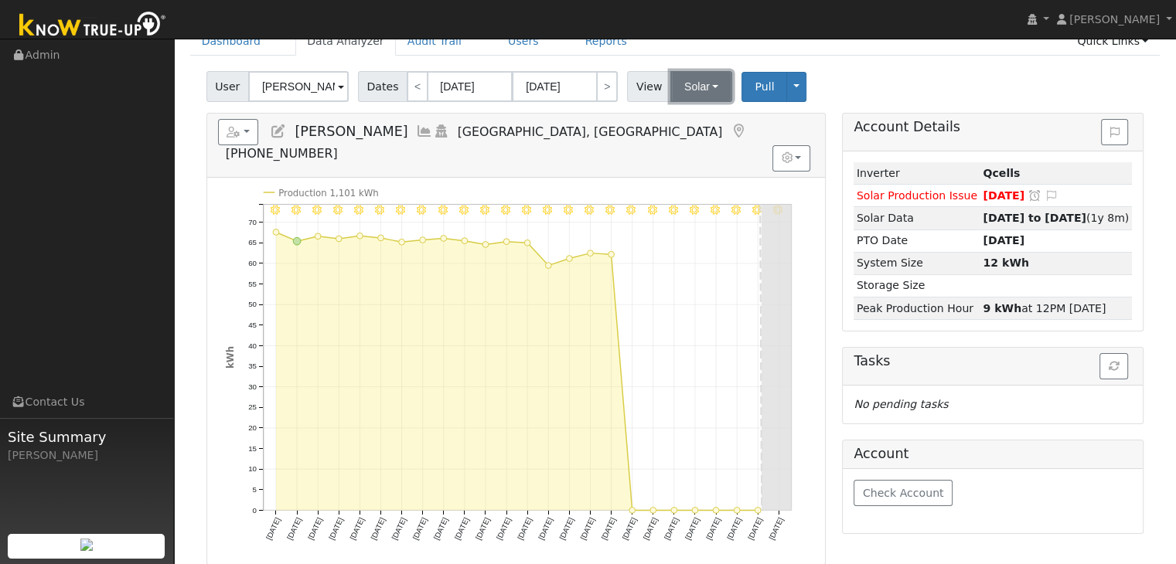
click at [696, 87] on button "Solar" at bounding box center [701, 86] width 62 height 31
click at [695, 115] on link "Utility" at bounding box center [720, 121] width 107 height 22
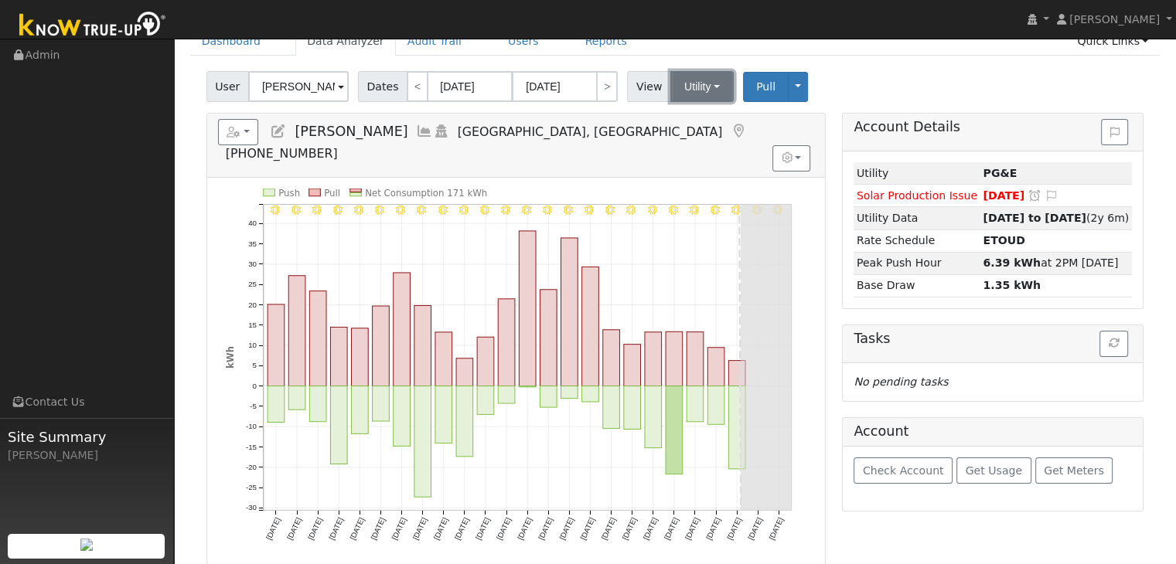
click at [707, 85] on button "Utility" at bounding box center [701, 86] width 63 height 31
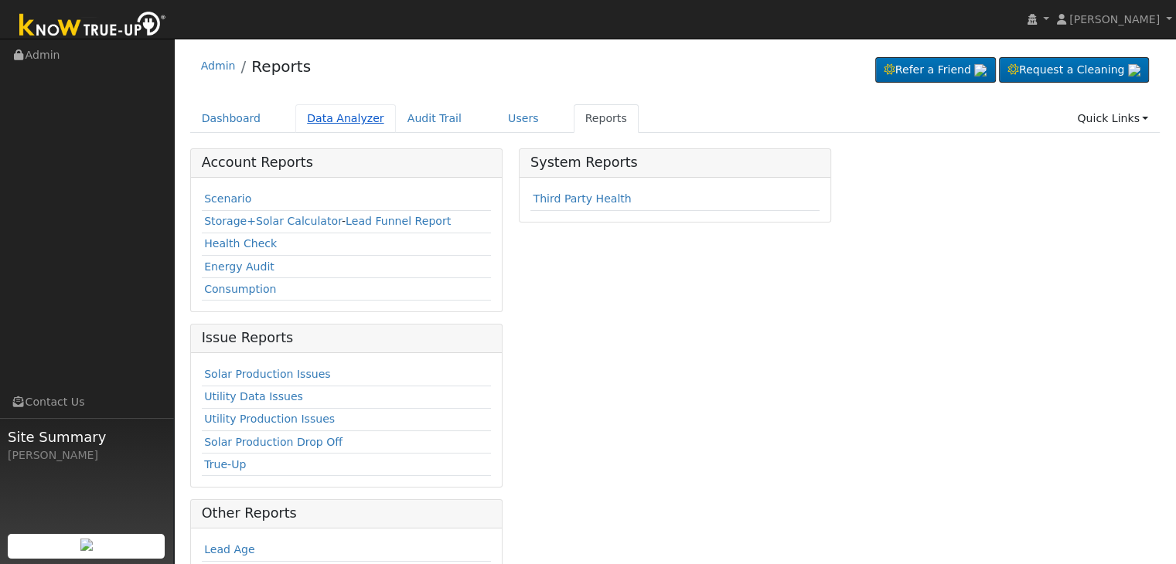
click at [322, 116] on link "Data Analyzer" at bounding box center [345, 118] width 101 height 29
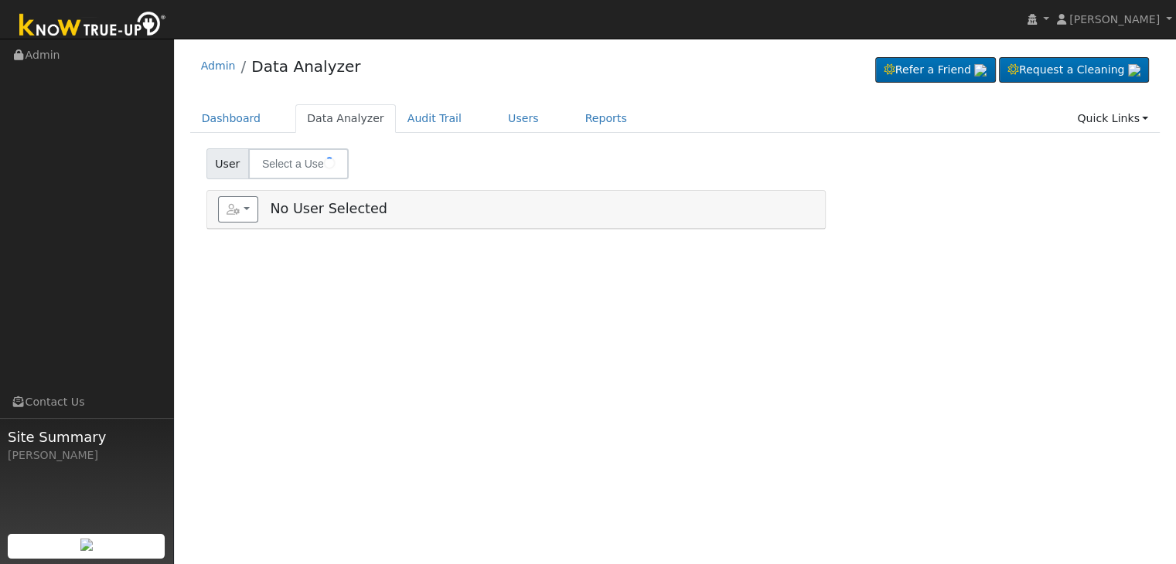
type input "[PERSON_NAME]"
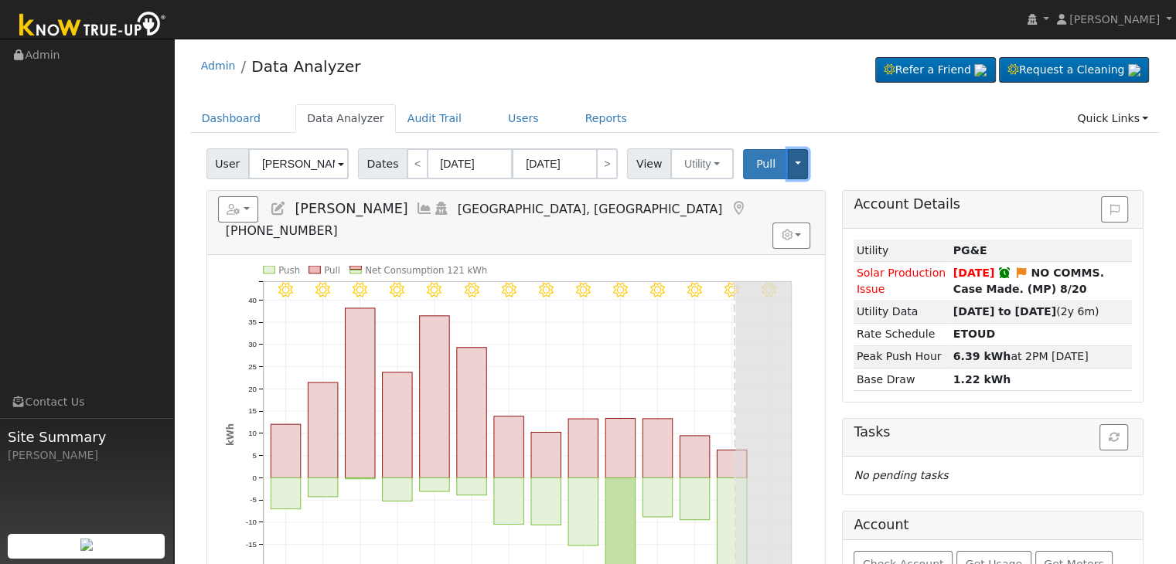
click at [788, 166] on button "Toggle Dropdown" at bounding box center [798, 164] width 20 height 30
click at [841, 140] on div "Dashboard Data Analyzer Audit Trail Users Reports Quick Links Quick Add Quick C…" at bounding box center [675, 126] width 970 height 44
click at [250, 213] on button "button" at bounding box center [238, 209] width 41 height 26
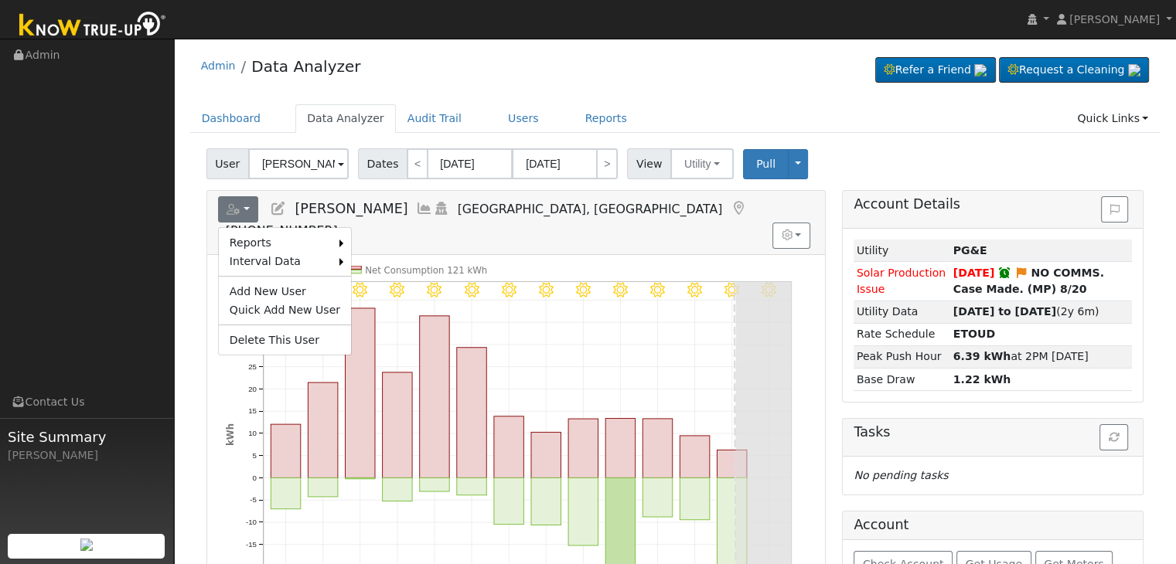
click at [705, 80] on div "Admin Data Analyzer Refer a Friend Request a Cleaning" at bounding box center [675, 69] width 970 height 47
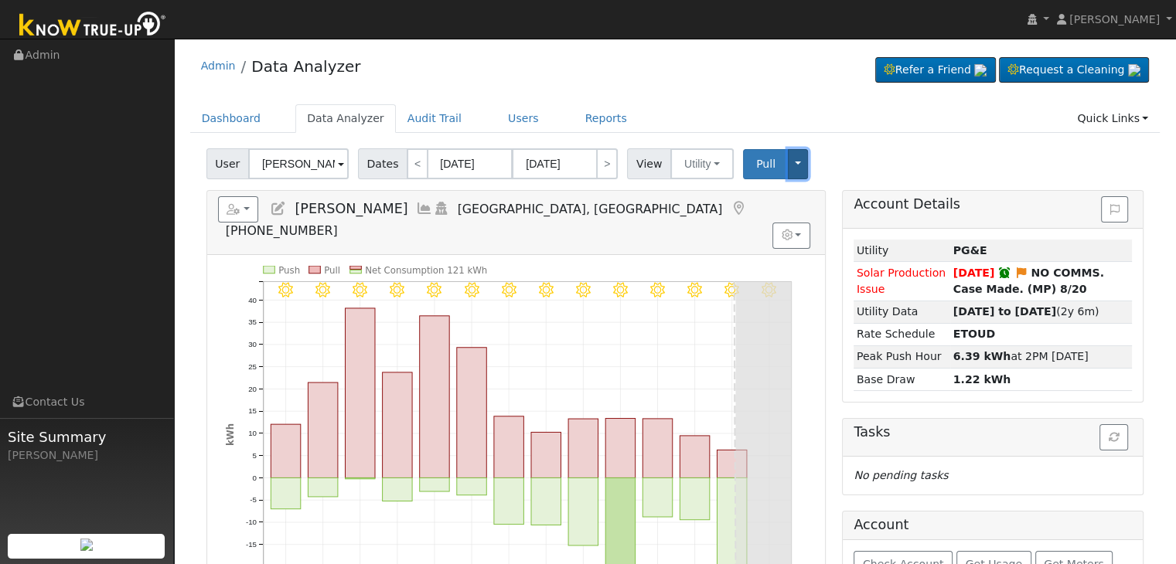
click at [788, 165] on button "Toggle Dropdown" at bounding box center [798, 164] width 20 height 30
click at [885, 138] on div "Dashboard Data Analyzer Audit Trail Users Reports Quick Links Quick Add Quick C…" at bounding box center [675, 126] width 970 height 44
